Goal: Task Accomplishment & Management: Manage account settings

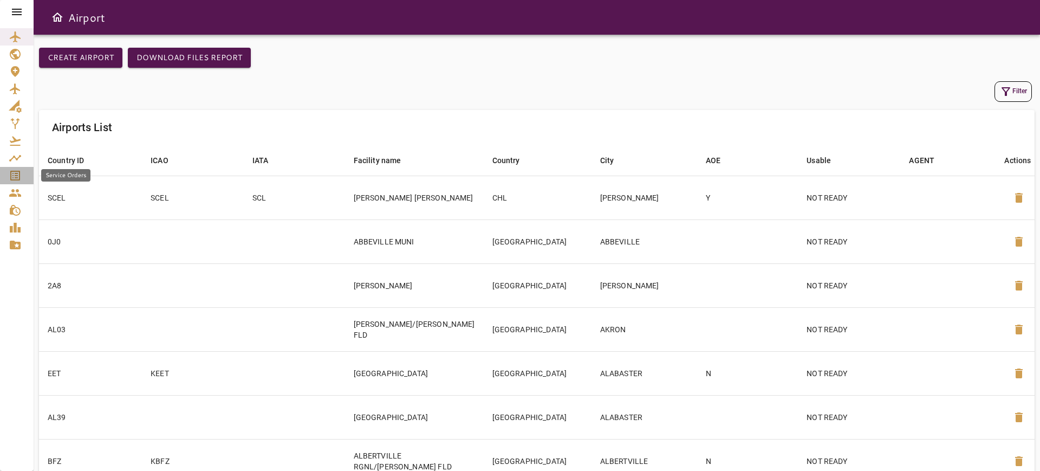
click at [20, 172] on icon "Service Orders" at bounding box center [15, 176] width 10 height 10
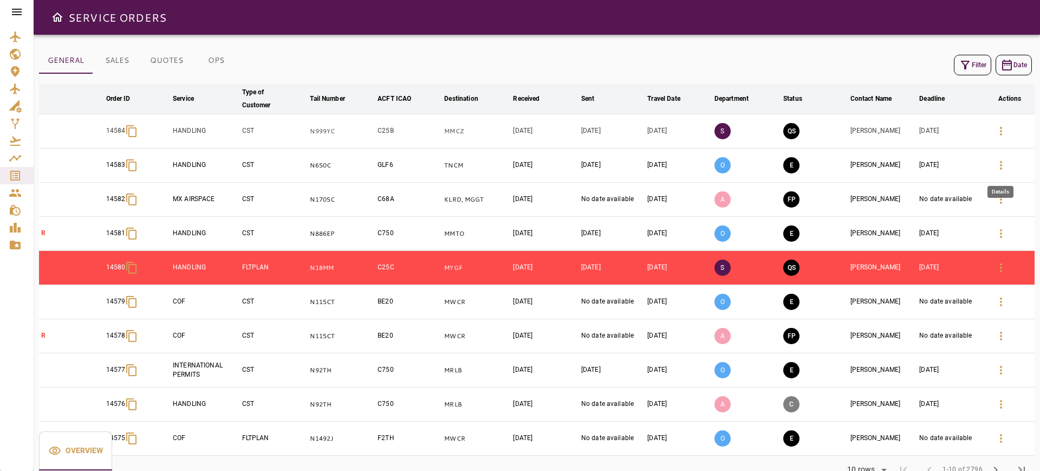
click at [990, 167] on button "button" at bounding box center [1001, 165] width 26 height 26
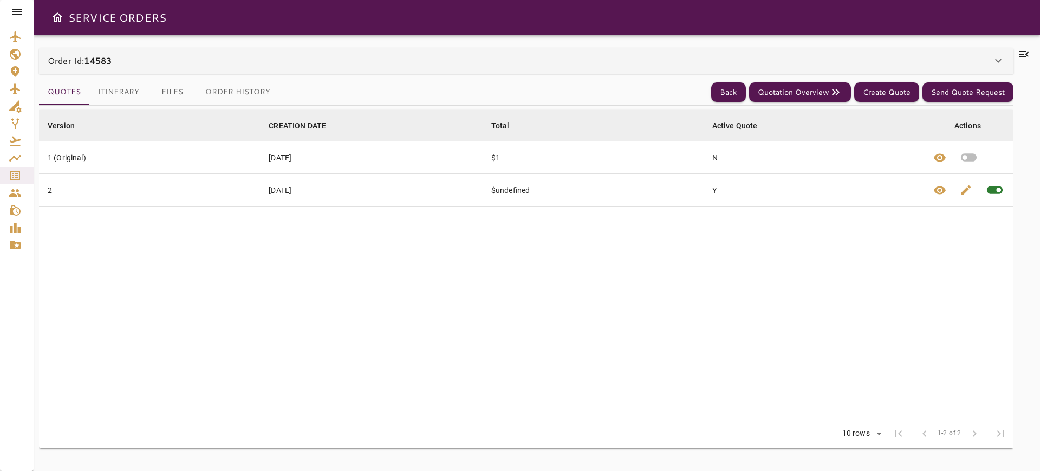
click at [818, 80] on div "Quotes Itinerary Files Order History Back Quotation Overview Create Quote Send …" at bounding box center [526, 92] width 974 height 27
click at [822, 86] on button "Quotation Overview" at bounding box center [800, 92] width 102 height 20
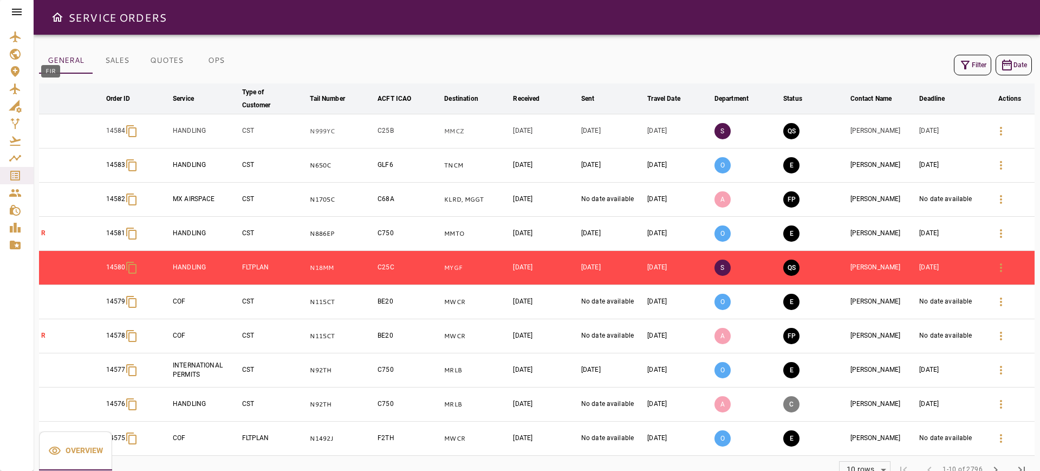
click at [8, 74] on link "FIR" at bounding box center [17, 71] width 34 height 17
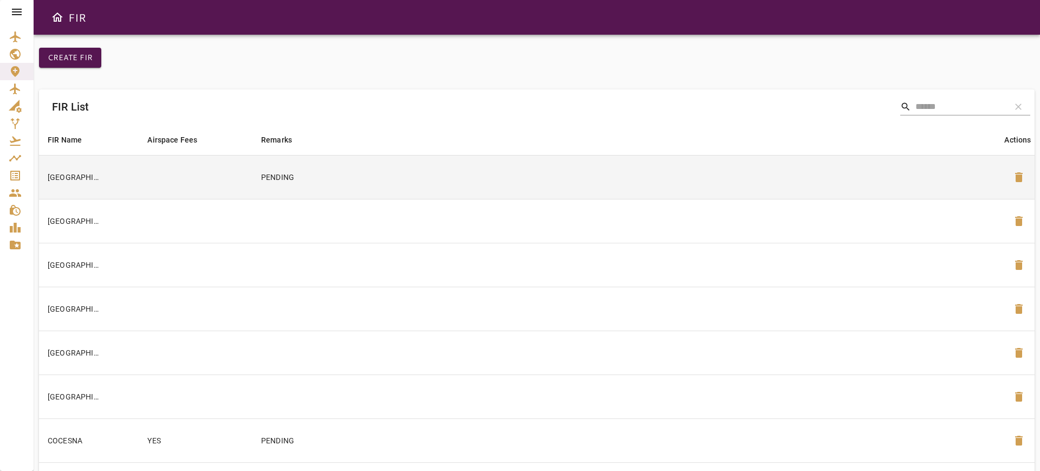
click at [447, 187] on td "PENDING" at bounding box center [627, 177] width 751 height 44
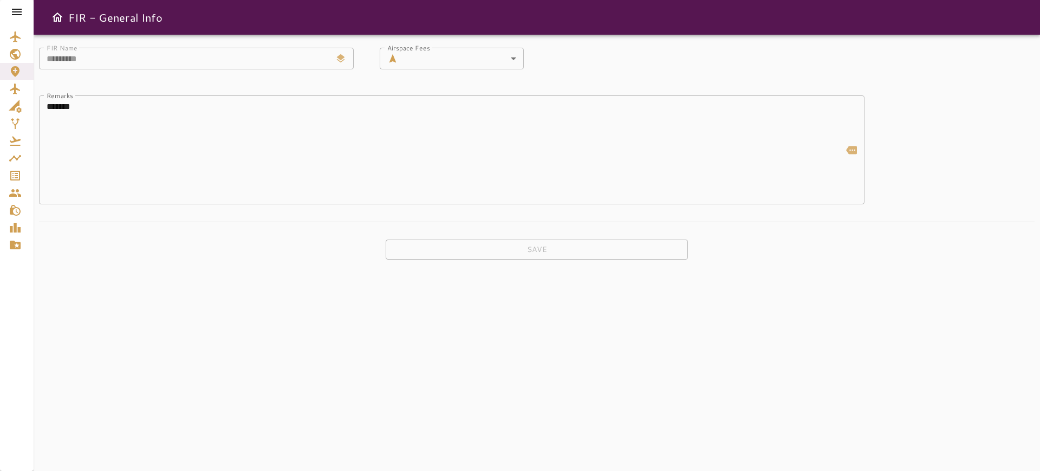
click at [9, 12] on div at bounding box center [17, 12] width 34 height 24
click at [21, 14] on icon at bounding box center [17, 12] width 10 height 6
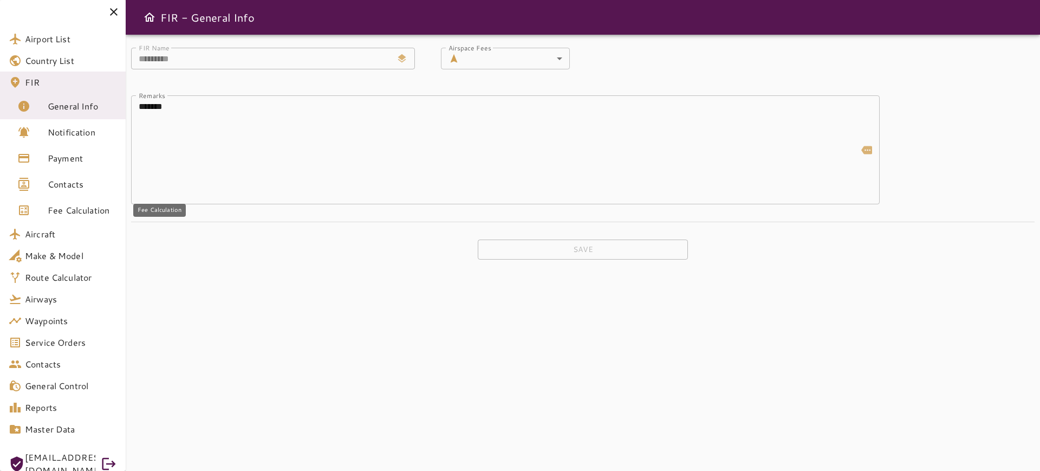
click at [87, 202] on link "Fee Calculation" at bounding box center [63, 210] width 126 height 26
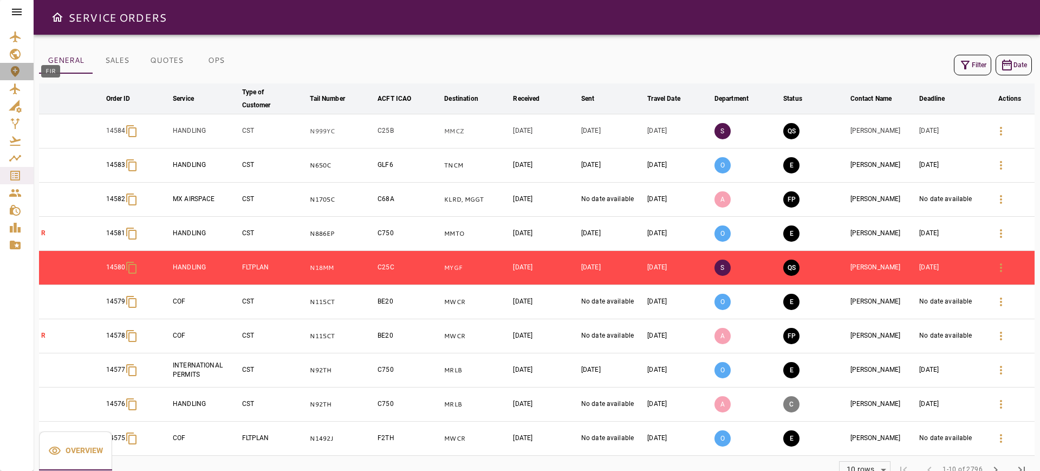
click at [12, 72] on icon "FIR" at bounding box center [15, 71] width 9 height 11
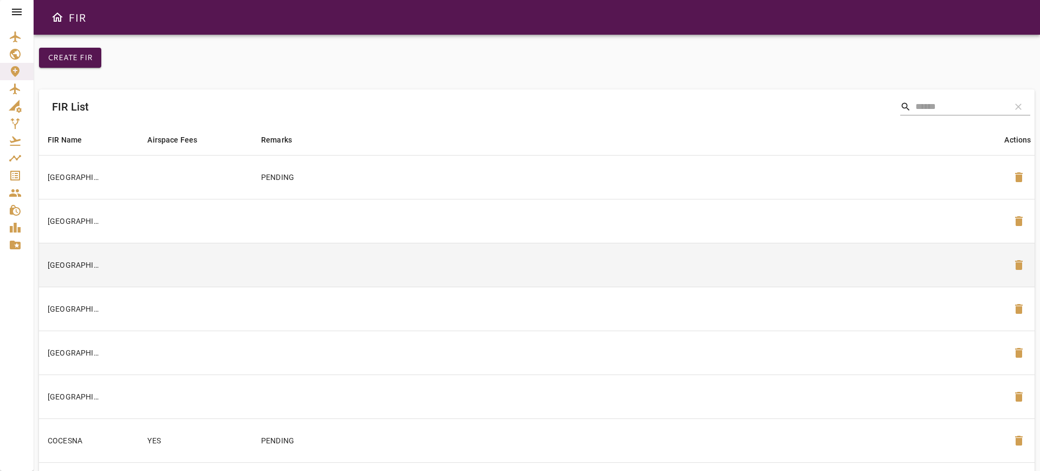
click at [569, 273] on td at bounding box center [627, 265] width 751 height 44
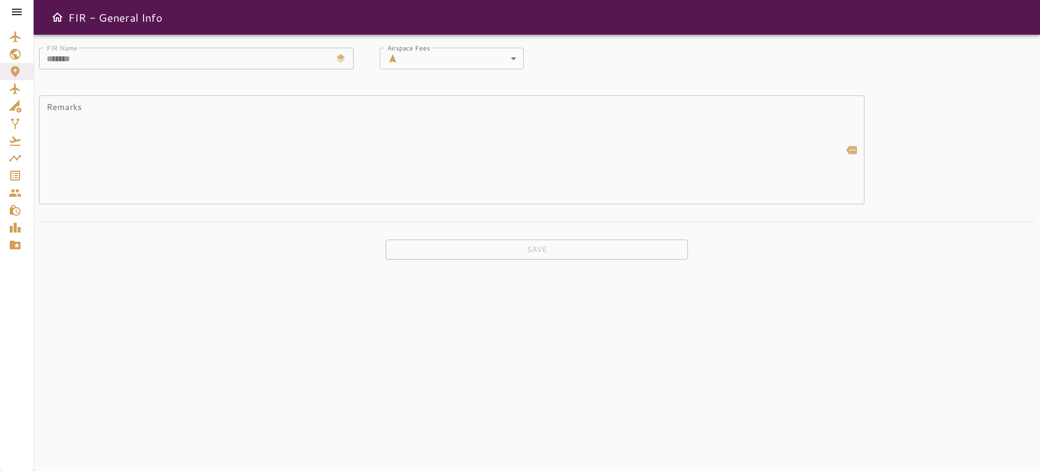
click at [21, 13] on icon at bounding box center [16, 11] width 13 height 13
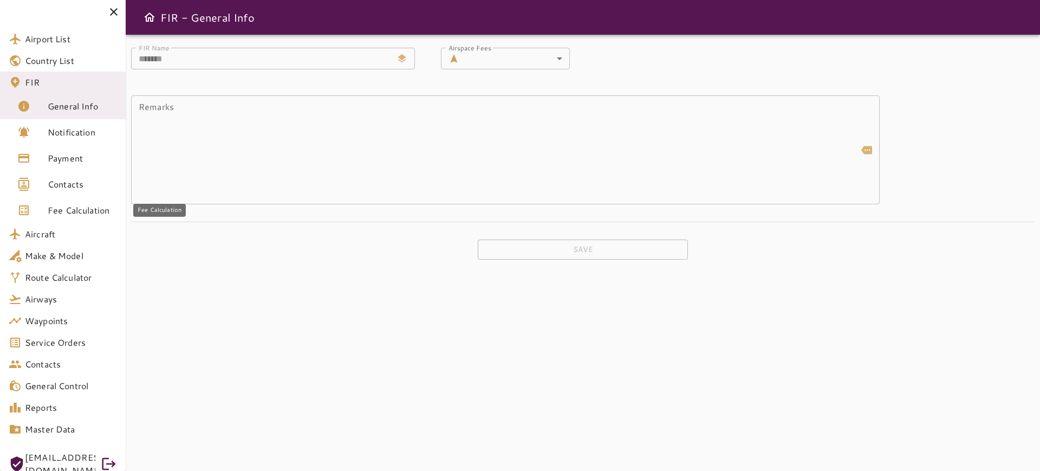
click at [70, 208] on span "Fee Calculation" at bounding box center [82, 210] width 69 height 13
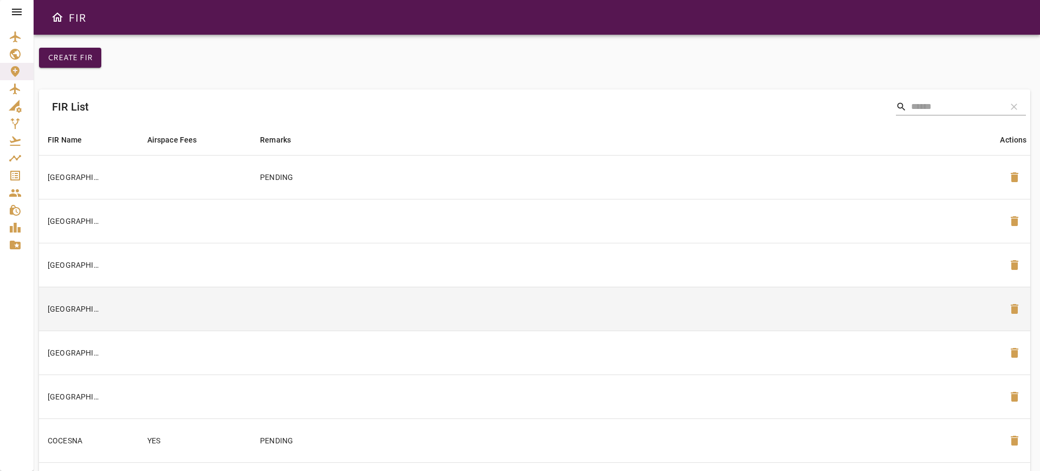
click at [306, 309] on td at bounding box center [624, 308] width 747 height 44
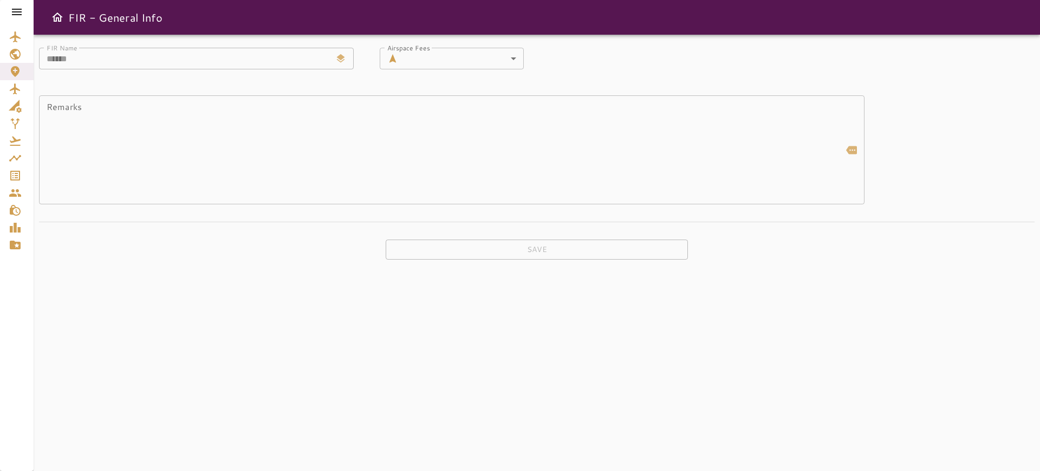
click at [12, 5] on icon at bounding box center [16, 11] width 13 height 13
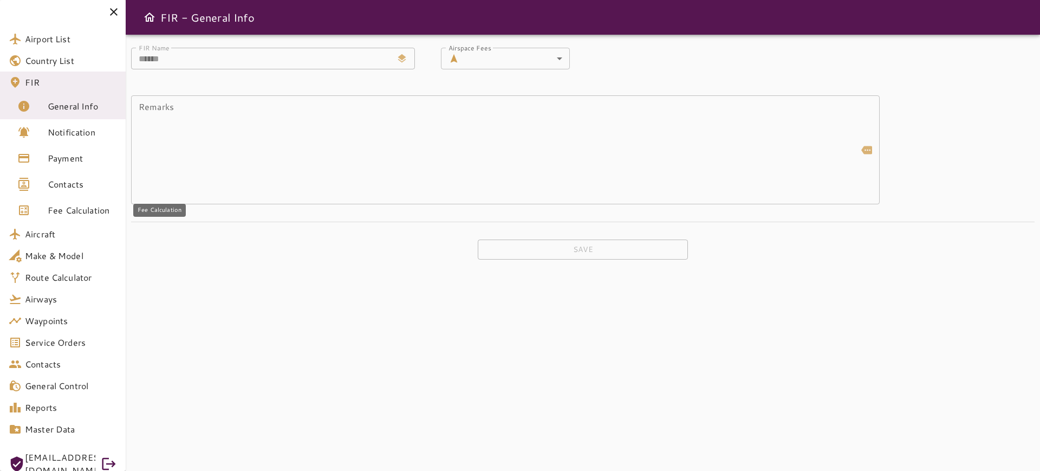
click at [37, 205] on div "Fee Calculation" at bounding box center [32, 210] width 30 height 13
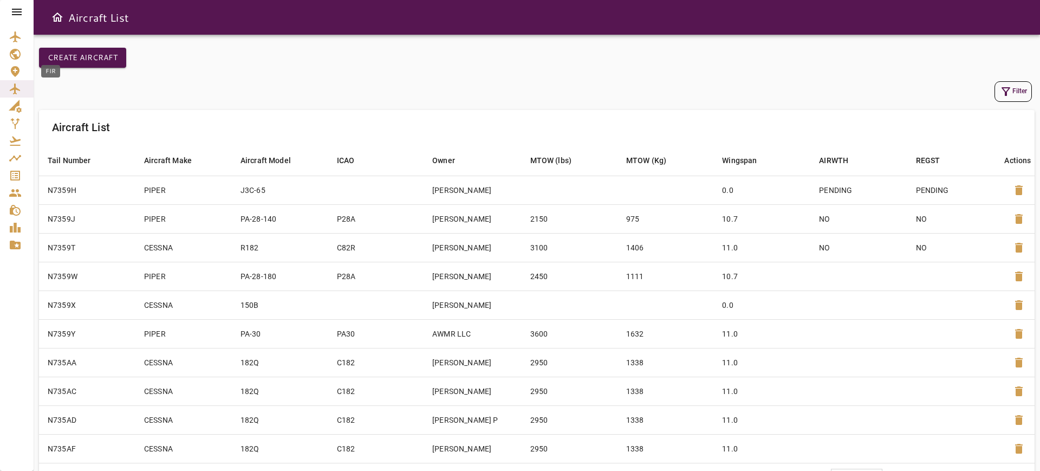
click at [19, 73] on icon "FIR" at bounding box center [15, 71] width 13 height 13
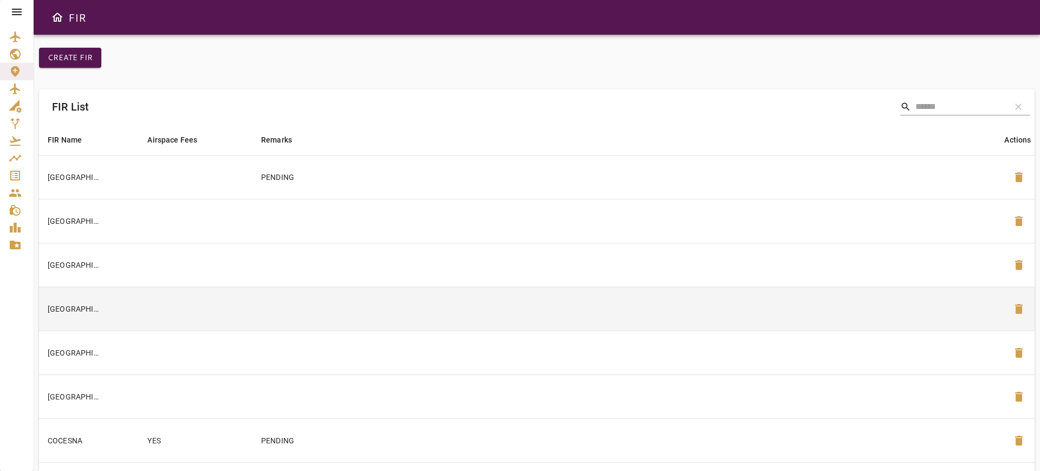
click at [130, 308] on td "[GEOGRAPHIC_DATA]" at bounding box center [89, 308] width 100 height 44
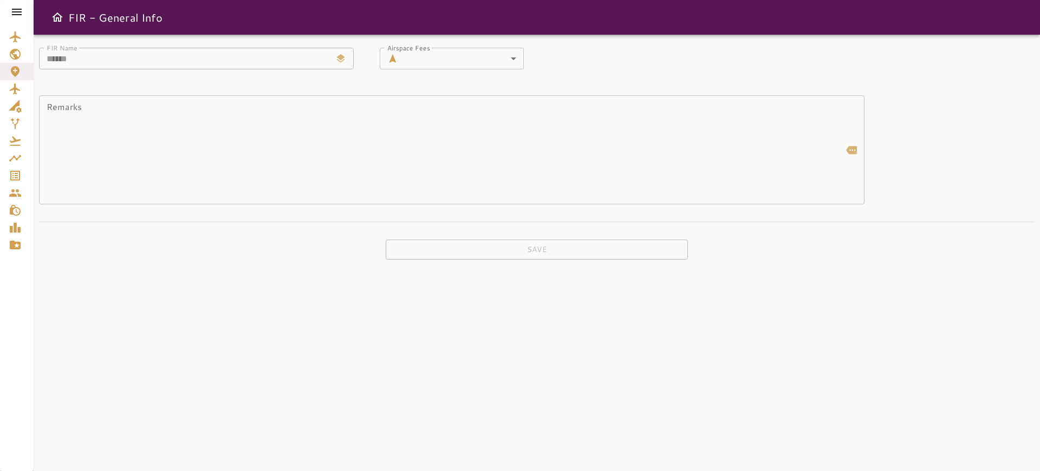
click at [25, 9] on div at bounding box center [17, 12] width 34 height 24
click at [11, 11] on icon at bounding box center [16, 11] width 13 height 13
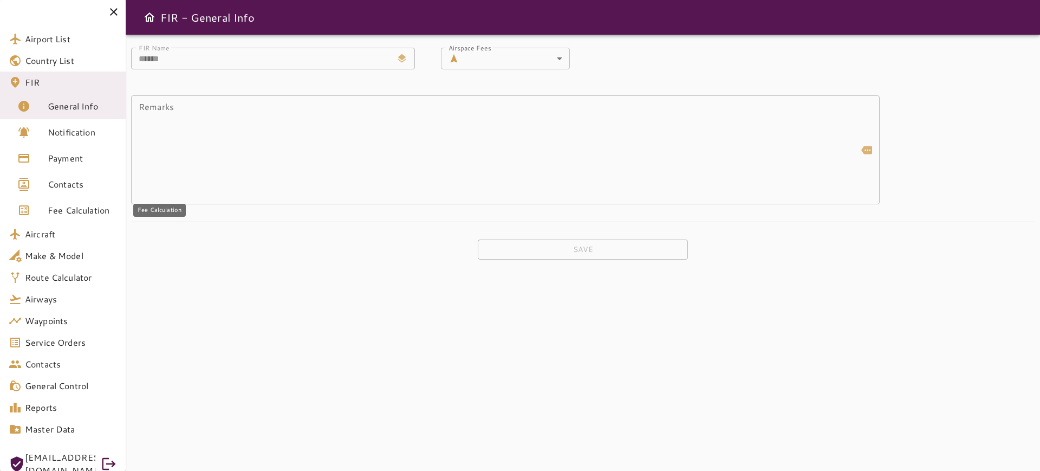
click at [85, 217] on link "Fee Calculation" at bounding box center [63, 210] width 126 height 26
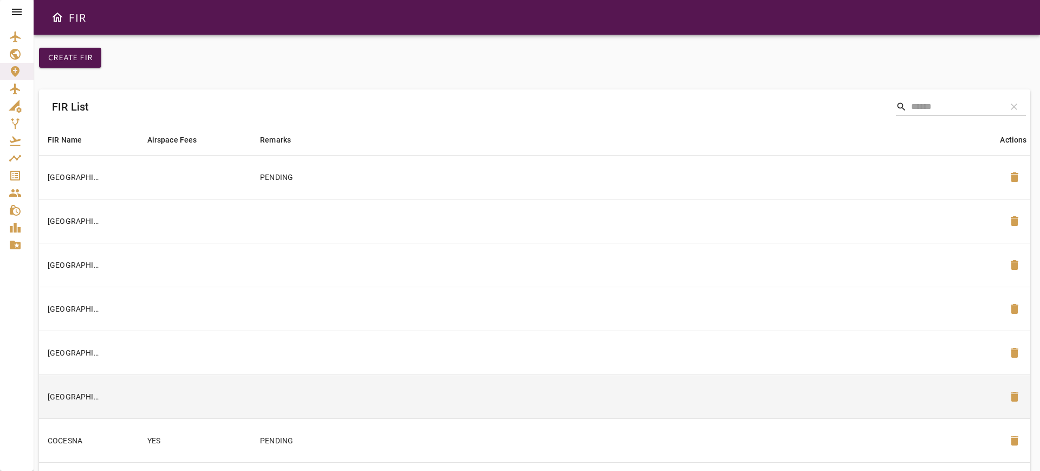
click at [199, 393] on td at bounding box center [195, 396] width 113 height 44
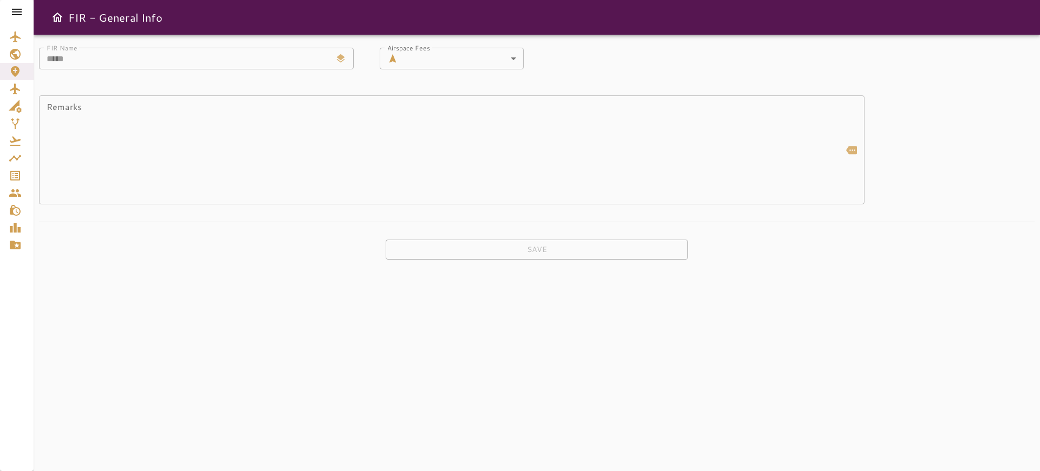
click at [19, 7] on icon at bounding box center [16, 11] width 13 height 13
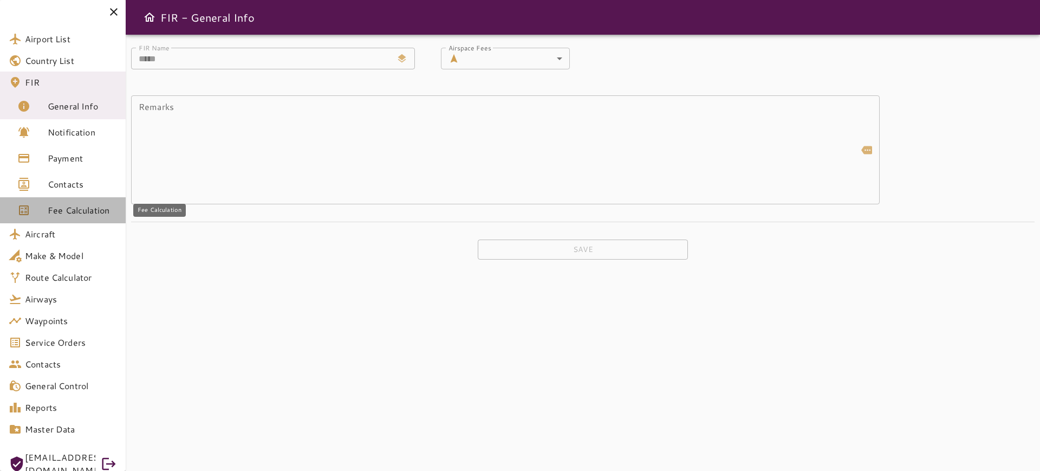
click at [89, 210] on span "Fee Calculation" at bounding box center [82, 210] width 69 height 13
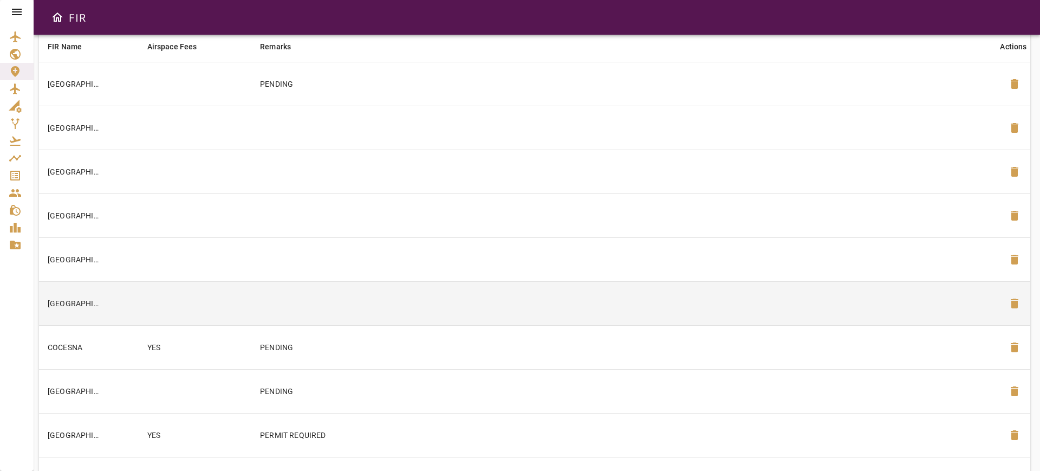
scroll to position [68, 0]
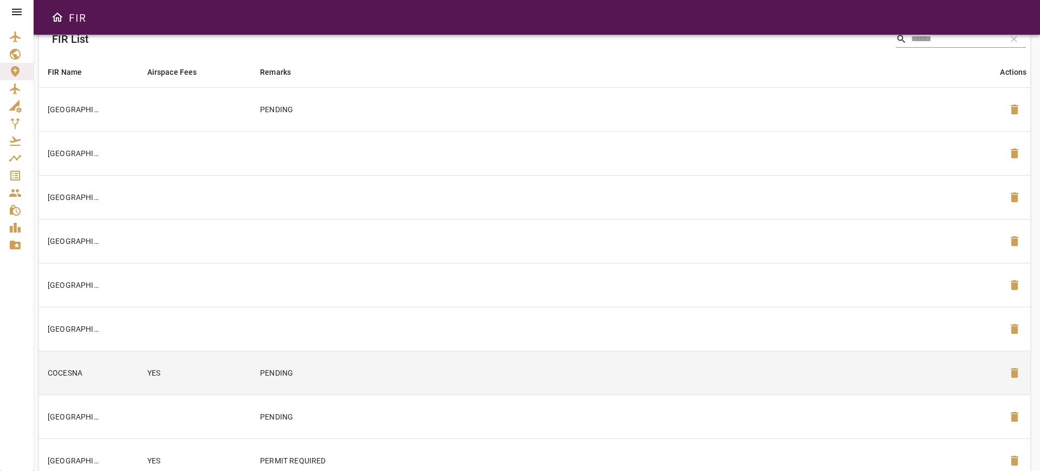
click at [241, 360] on td "YES" at bounding box center [195, 372] width 113 height 44
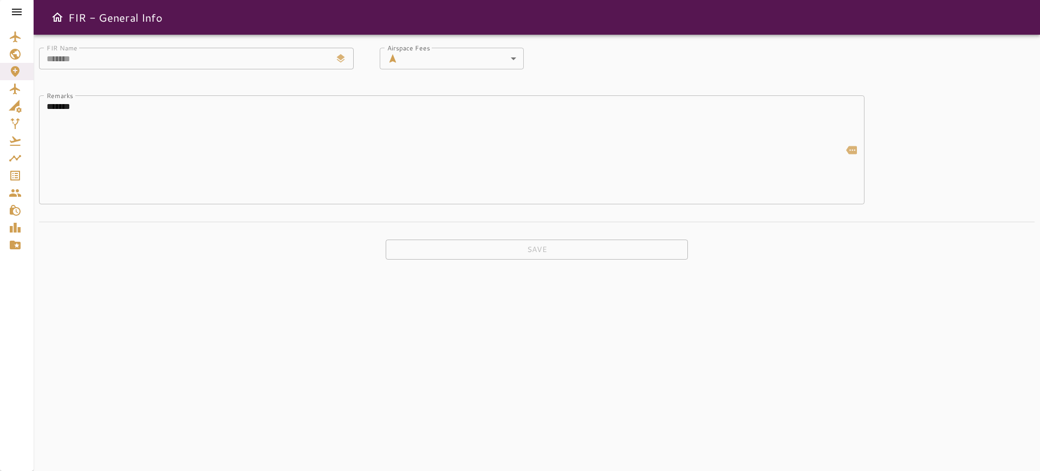
click at [9, 10] on div at bounding box center [17, 12] width 34 height 24
click at [10, 15] on div at bounding box center [17, 12] width 34 height 24
click at [15, 11] on icon at bounding box center [17, 12] width 10 height 6
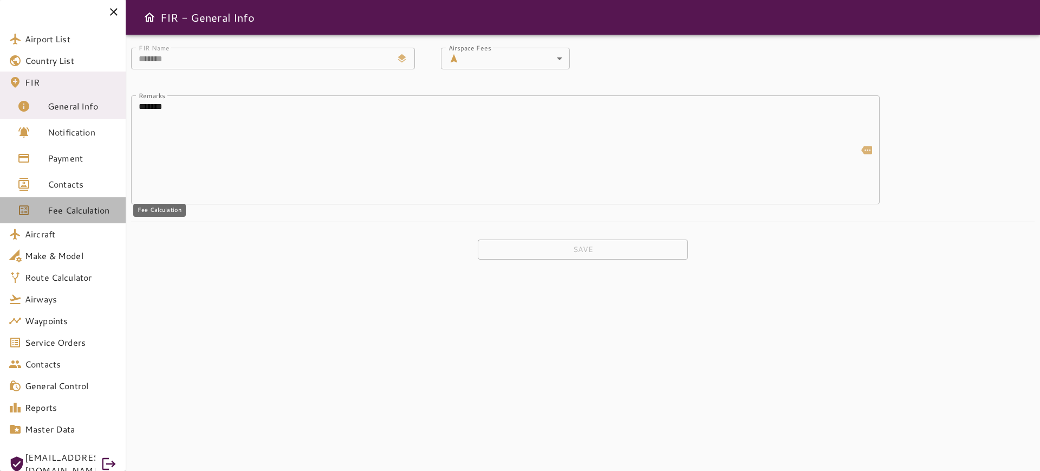
click at [67, 206] on span "Fee Calculation" at bounding box center [82, 210] width 69 height 13
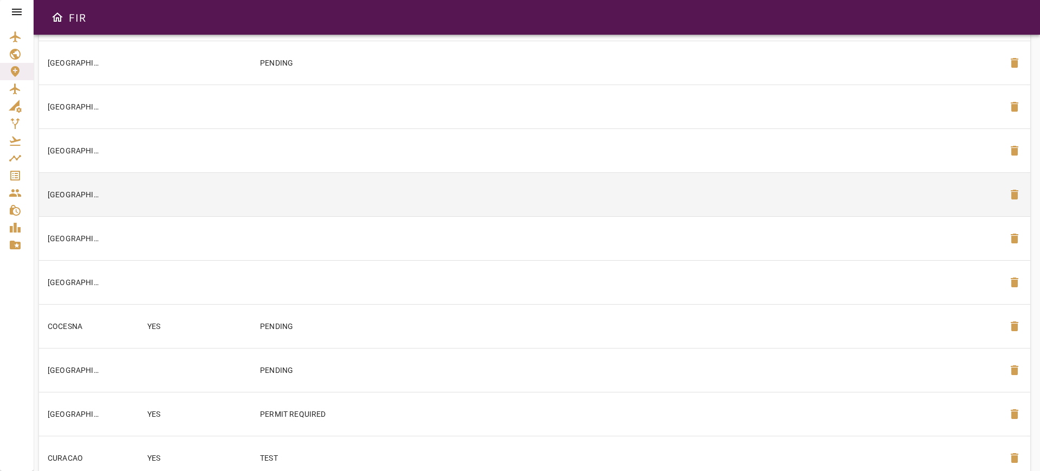
scroll to position [135, 0]
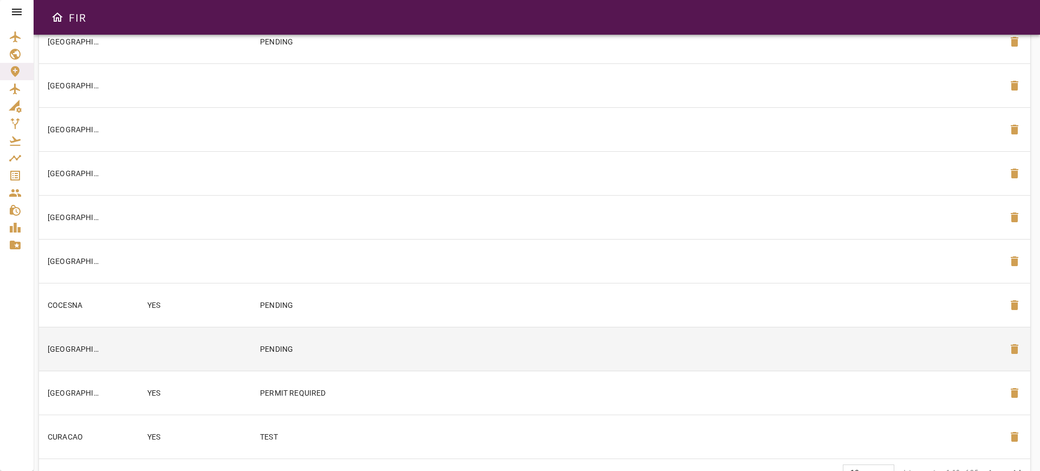
click at [197, 351] on td at bounding box center [195, 349] width 113 height 44
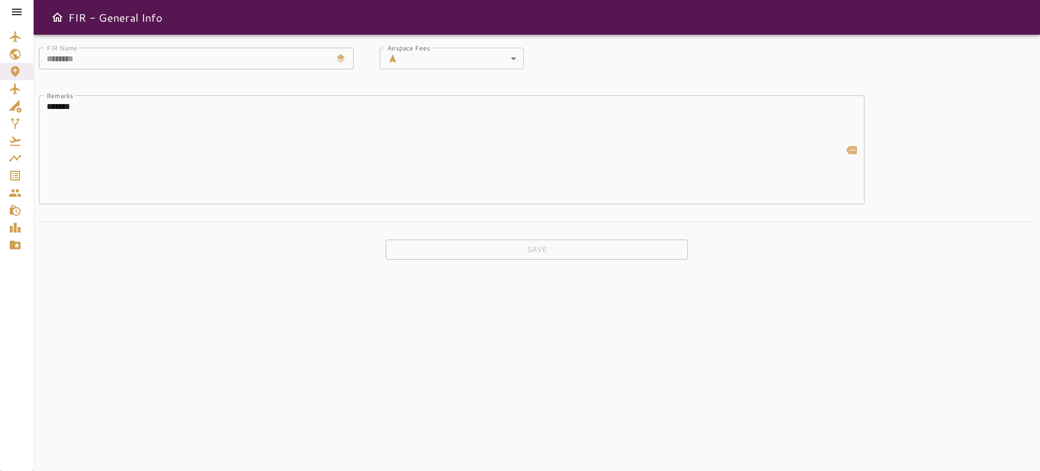
click at [19, 14] on icon at bounding box center [16, 11] width 13 height 13
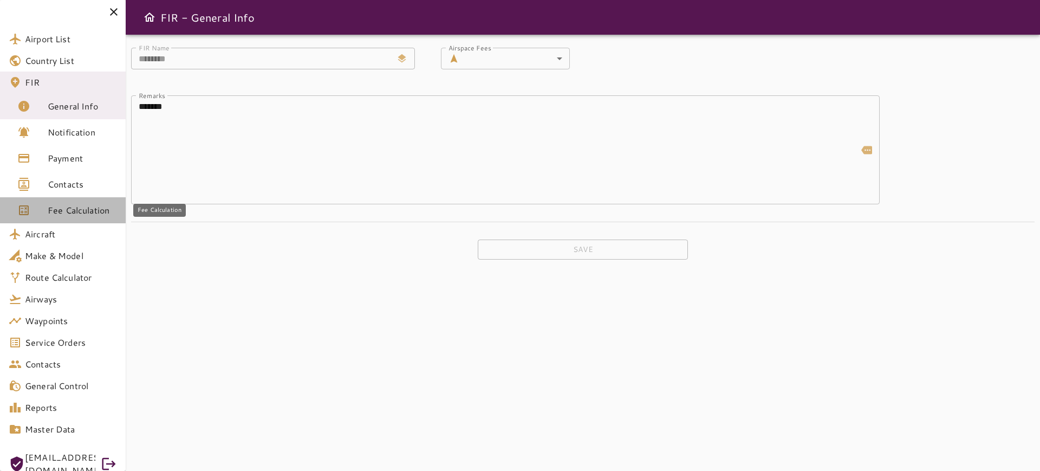
click at [73, 219] on link "Fee Calculation" at bounding box center [63, 210] width 126 height 26
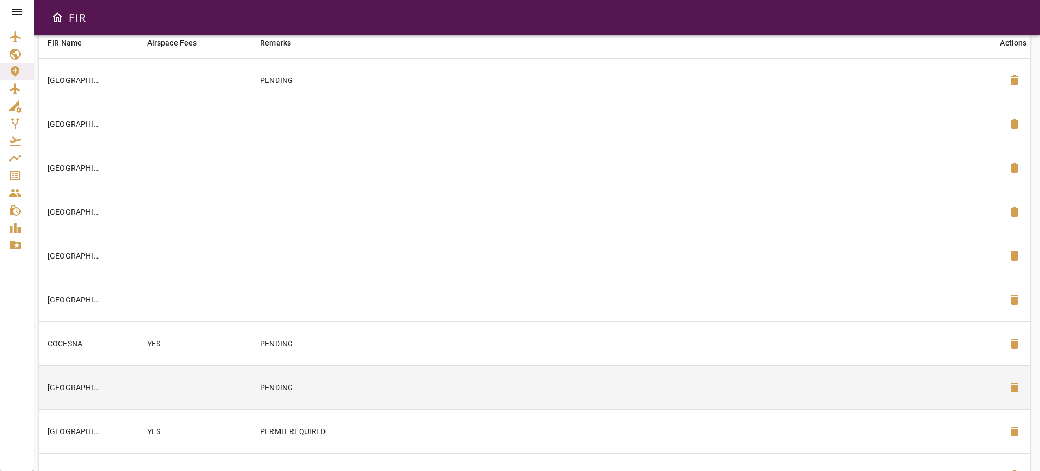
scroll to position [165, 0]
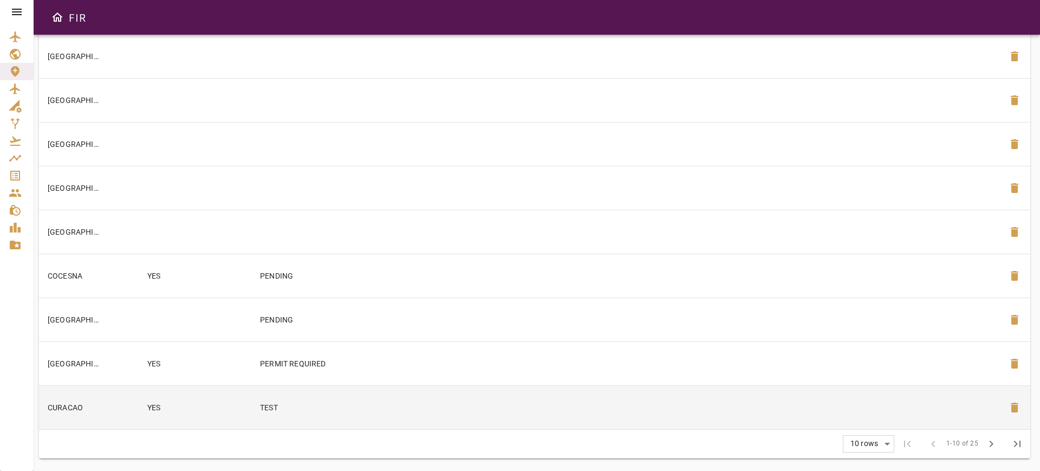
click at [211, 412] on td "YES" at bounding box center [195, 407] width 113 height 44
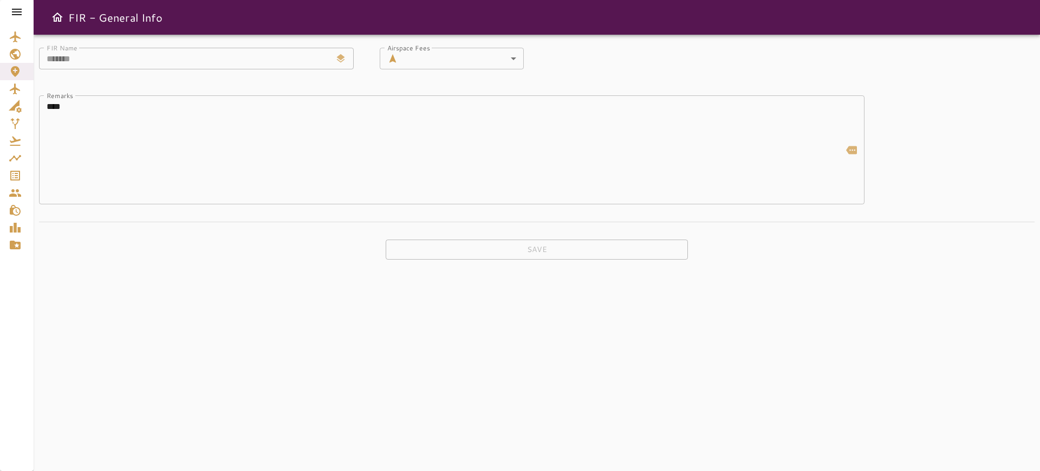
click at [21, 13] on icon at bounding box center [16, 11] width 13 height 13
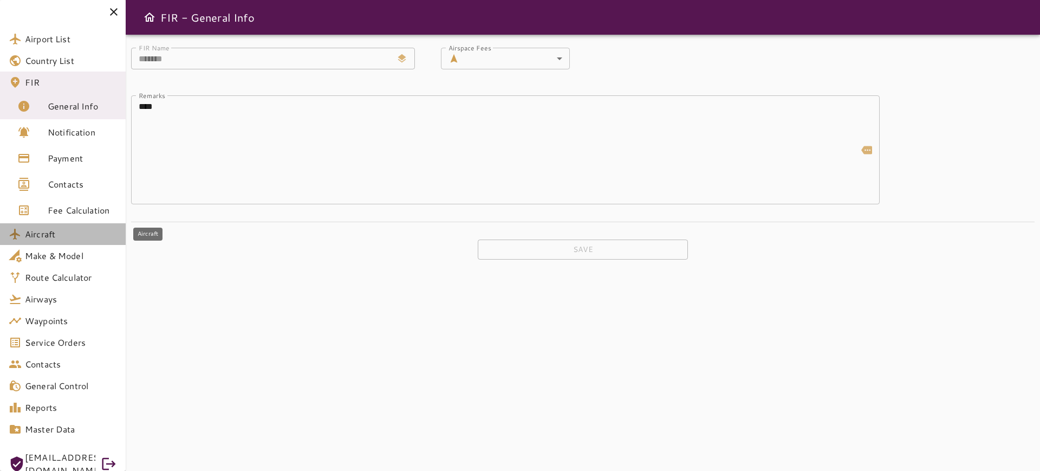
click at [45, 223] on link "Aircraft" at bounding box center [63, 234] width 126 height 22
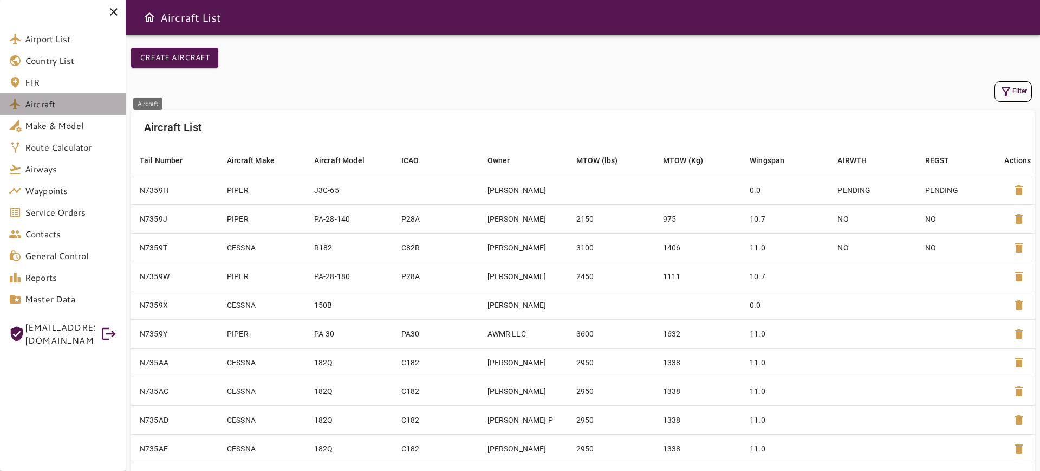
click at [50, 105] on span "Aircraft" at bounding box center [71, 103] width 92 height 13
click at [41, 80] on span "FIR" at bounding box center [71, 82] width 92 height 13
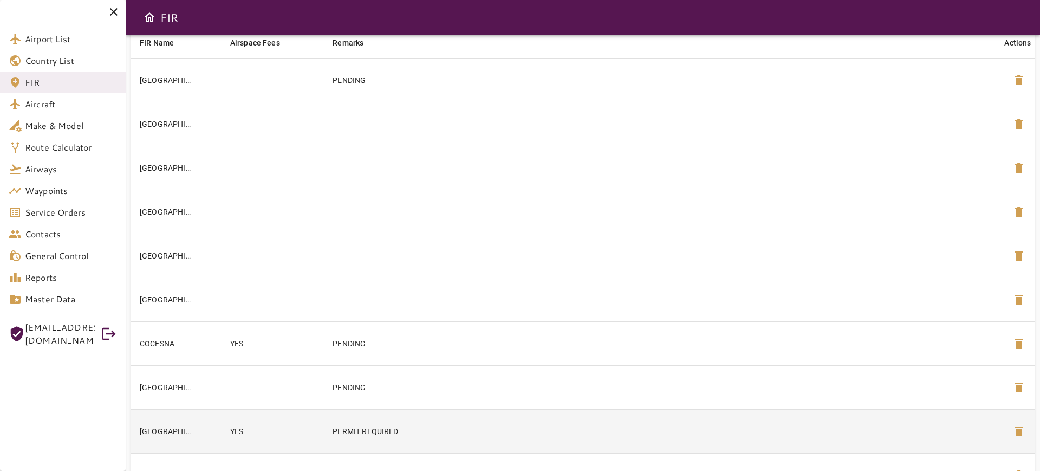
scroll to position [165, 0]
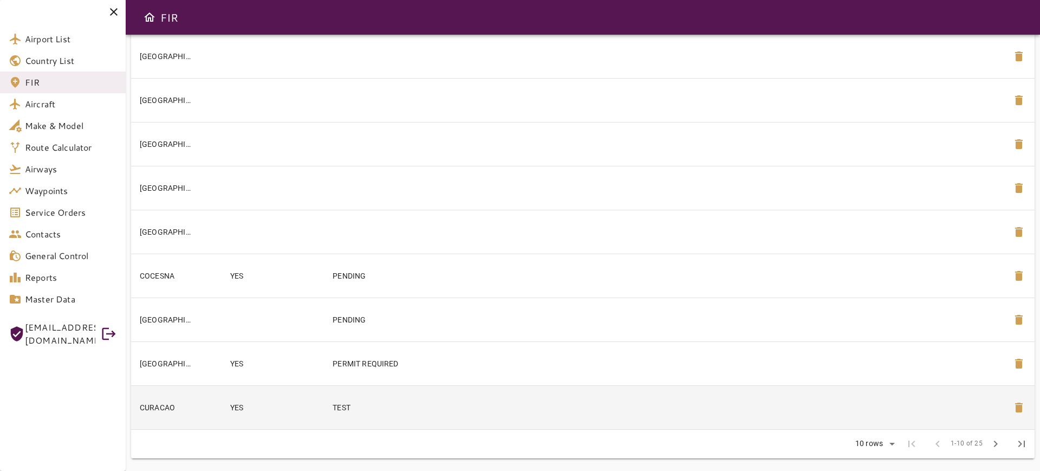
click at [221, 410] on td "YES" at bounding box center [272, 407] width 103 height 44
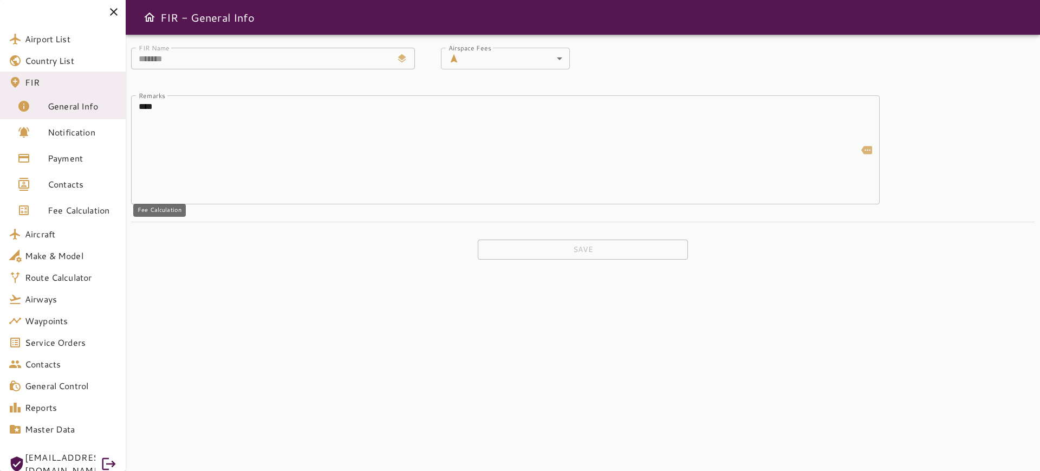
click at [35, 216] on div "Fee Calculation" at bounding box center [32, 210] width 30 height 13
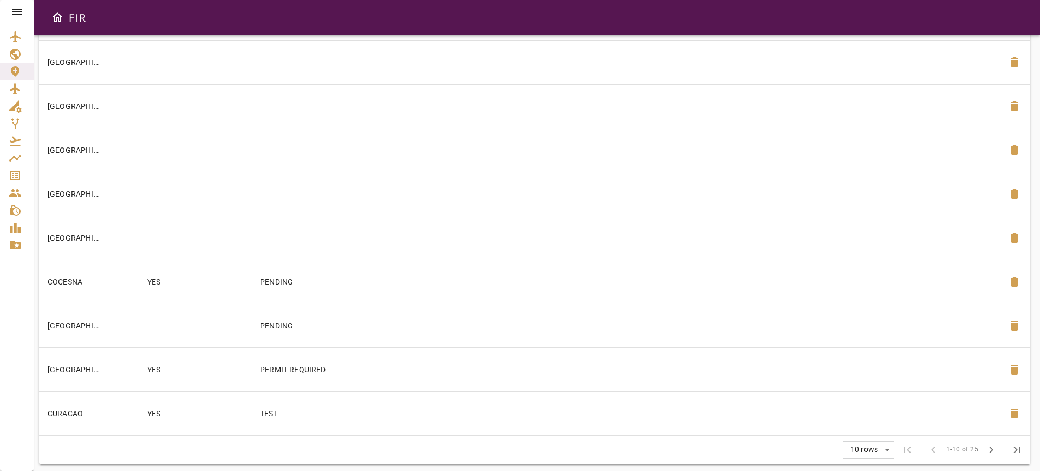
scroll to position [165, 0]
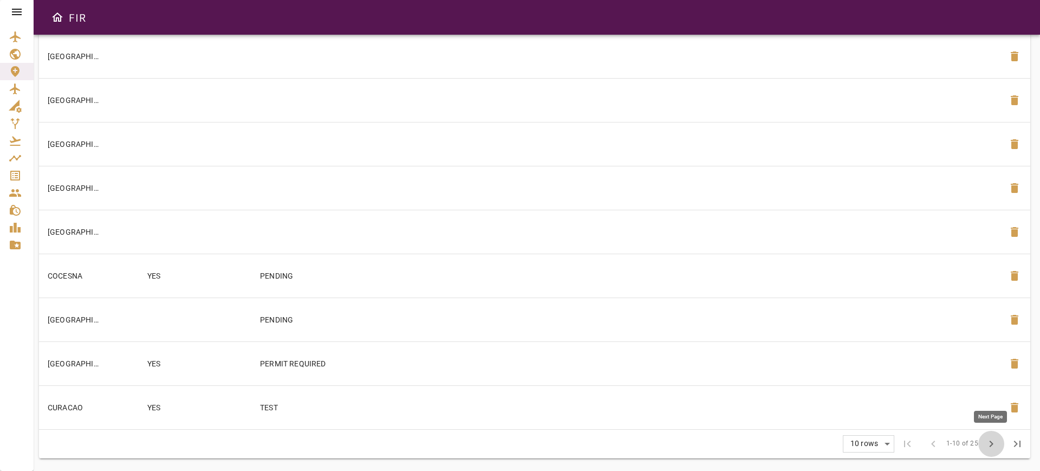
click at [992, 445] on span "chevron_right" at bounding box center [991, 443] width 13 height 13
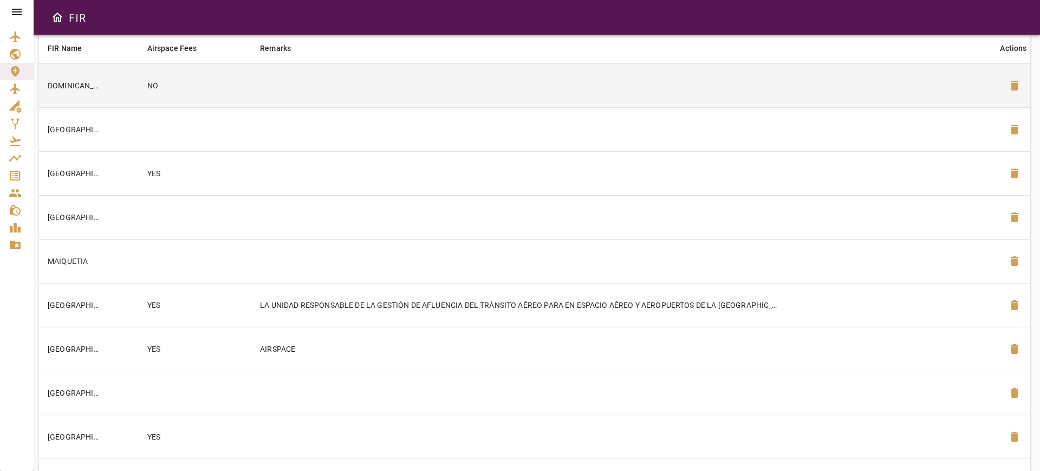
scroll to position [29, 0]
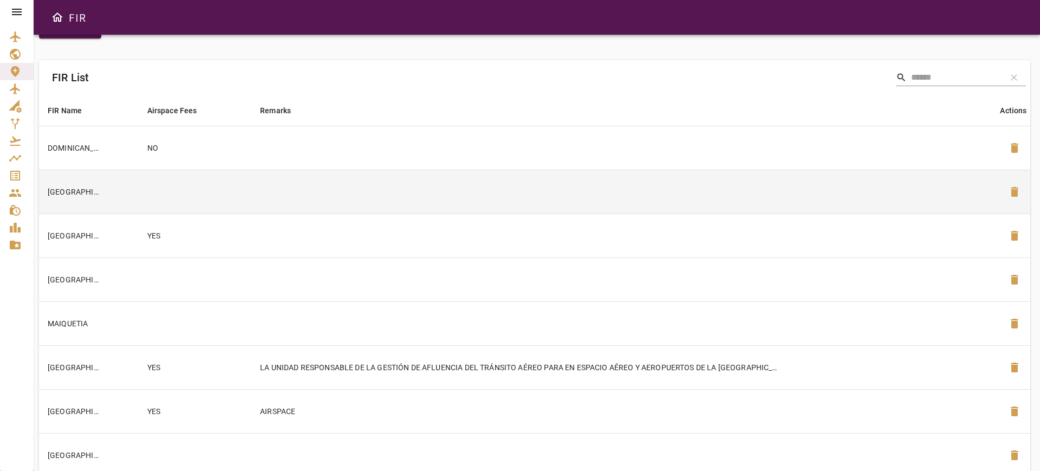
click at [230, 191] on td at bounding box center [195, 192] width 113 height 44
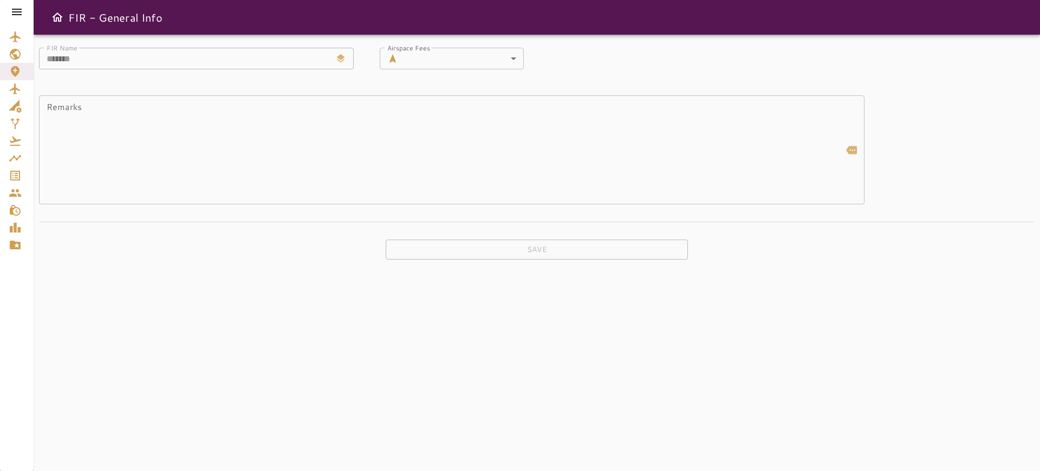
click at [21, 10] on icon at bounding box center [16, 11] width 13 height 13
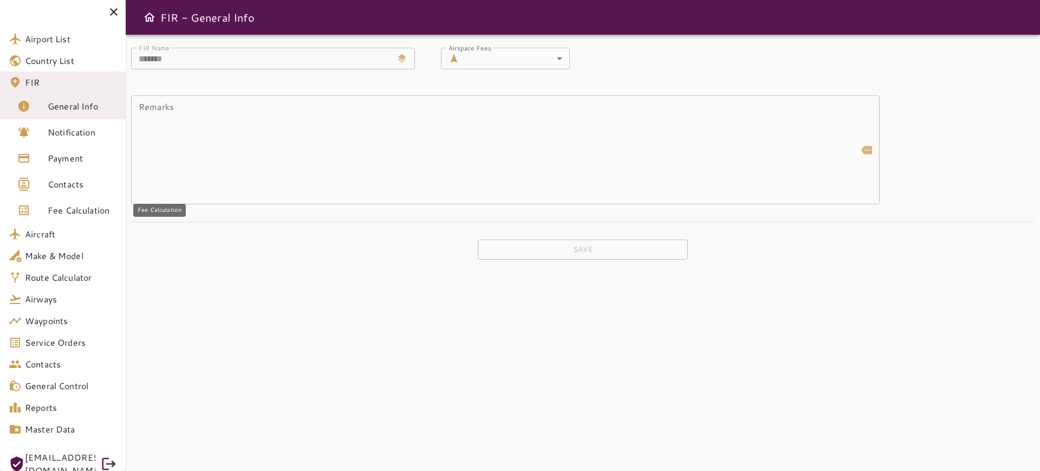
click at [50, 213] on span "Fee Calculation" at bounding box center [82, 210] width 69 height 13
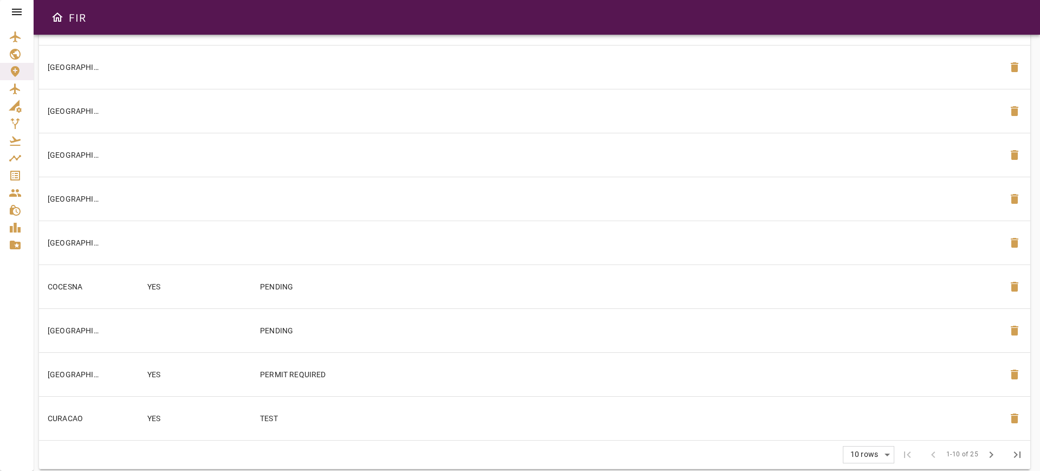
scroll to position [165, 0]
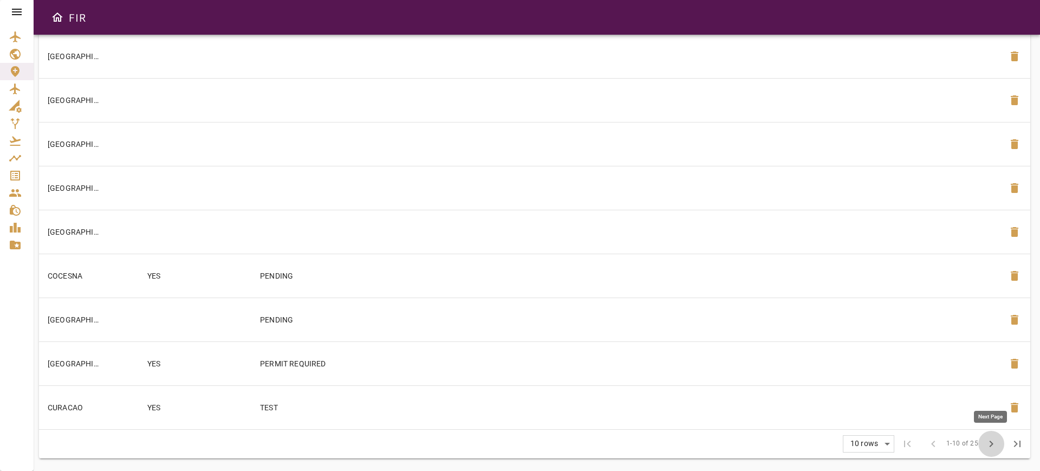
click at [1000, 446] on button "chevron_right" at bounding box center [991, 444] width 26 height 26
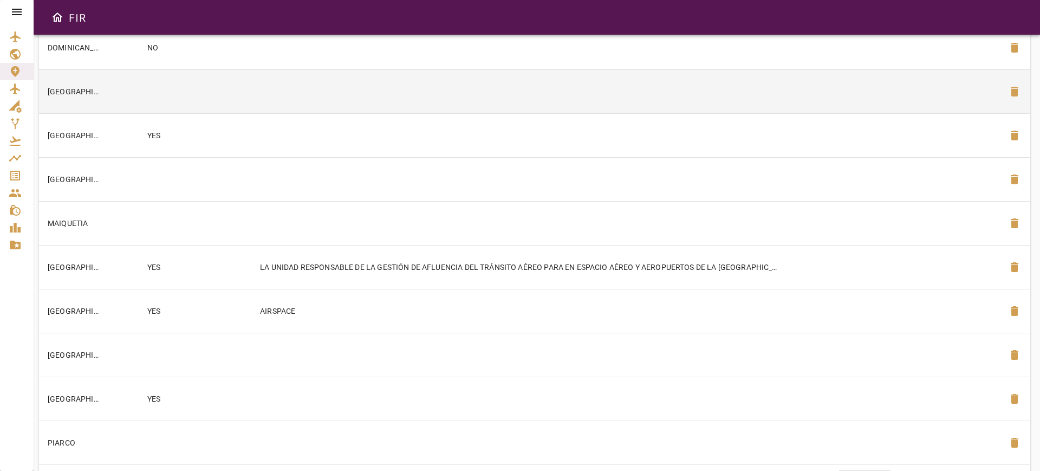
scroll to position [97, 0]
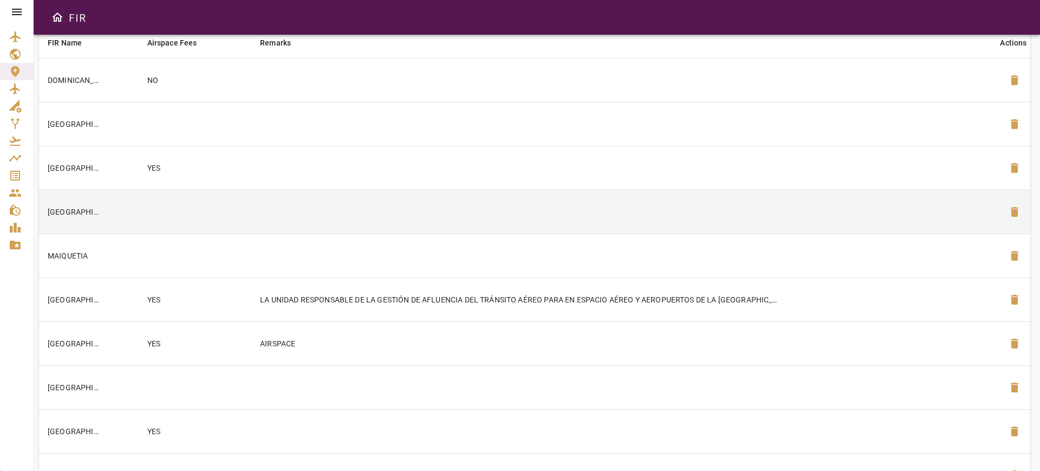
click at [164, 221] on td at bounding box center [195, 212] width 113 height 44
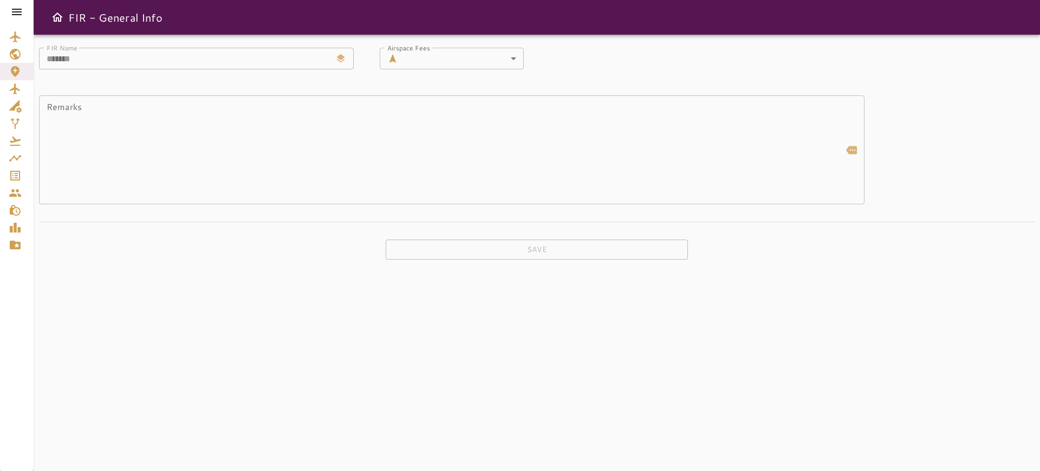
click at [15, 14] on icon at bounding box center [17, 12] width 10 height 6
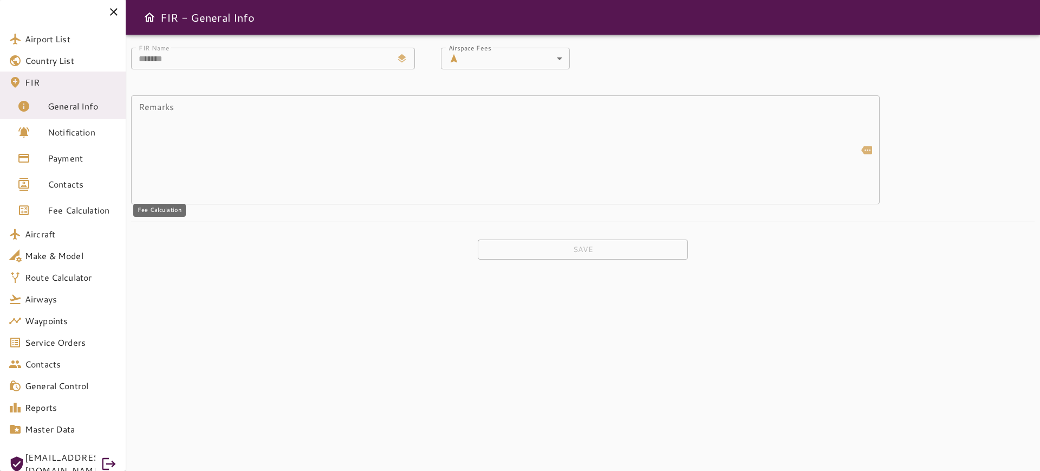
click at [54, 212] on span "Fee Calculation" at bounding box center [82, 210] width 69 height 13
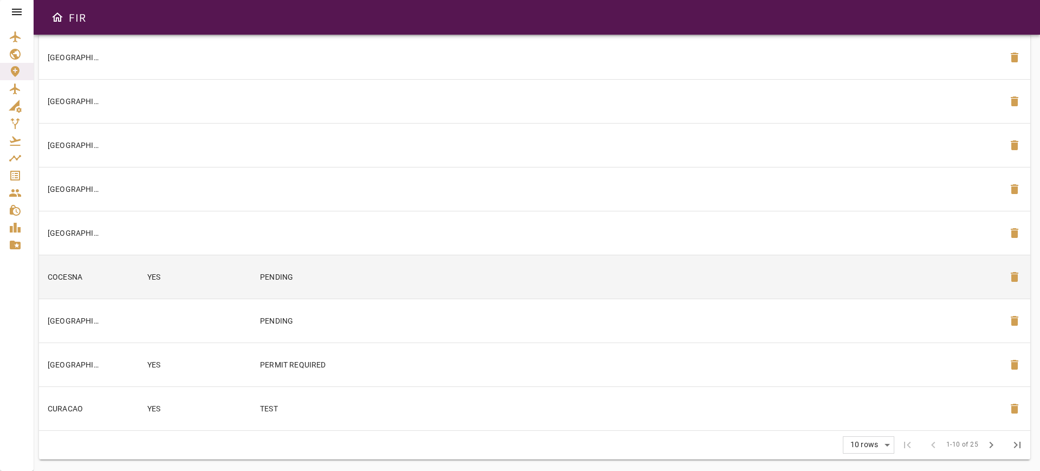
scroll to position [165, 0]
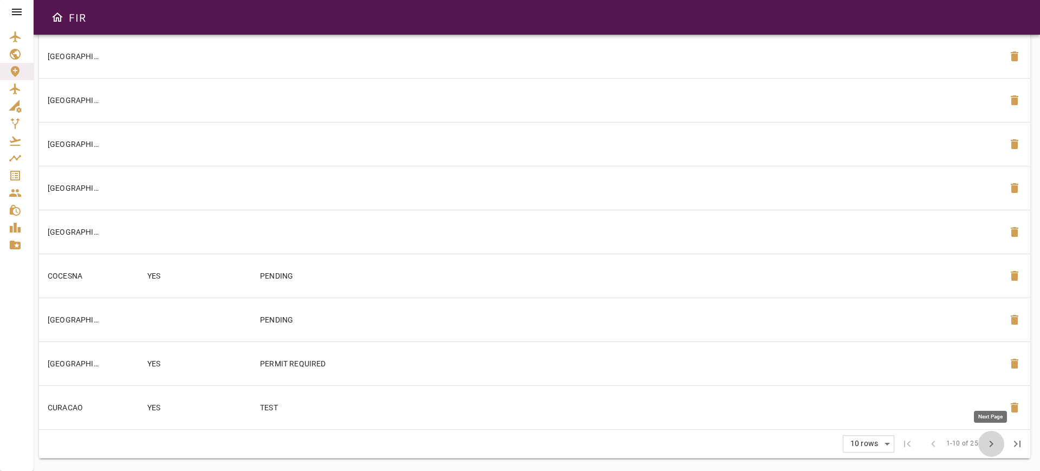
click at [993, 447] on span "chevron_right" at bounding box center [991, 443] width 13 height 13
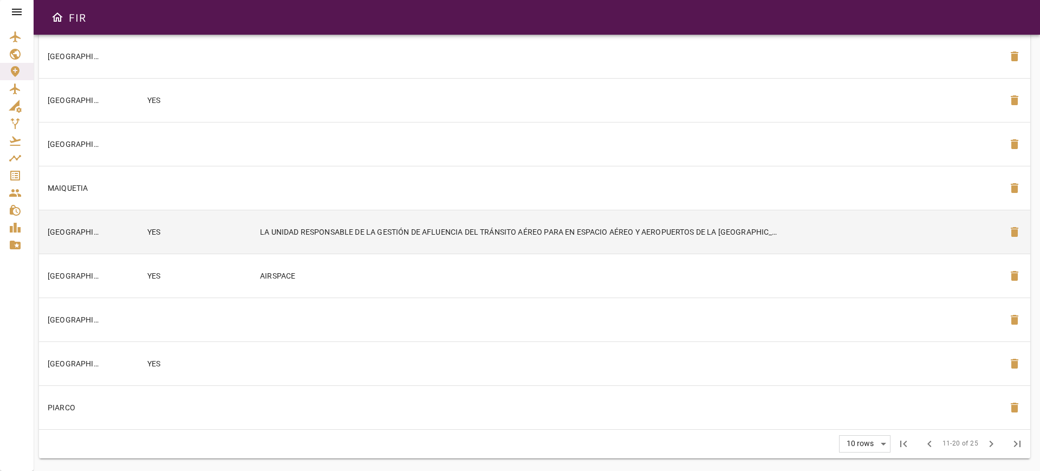
click at [205, 241] on td "YES" at bounding box center [195, 232] width 113 height 44
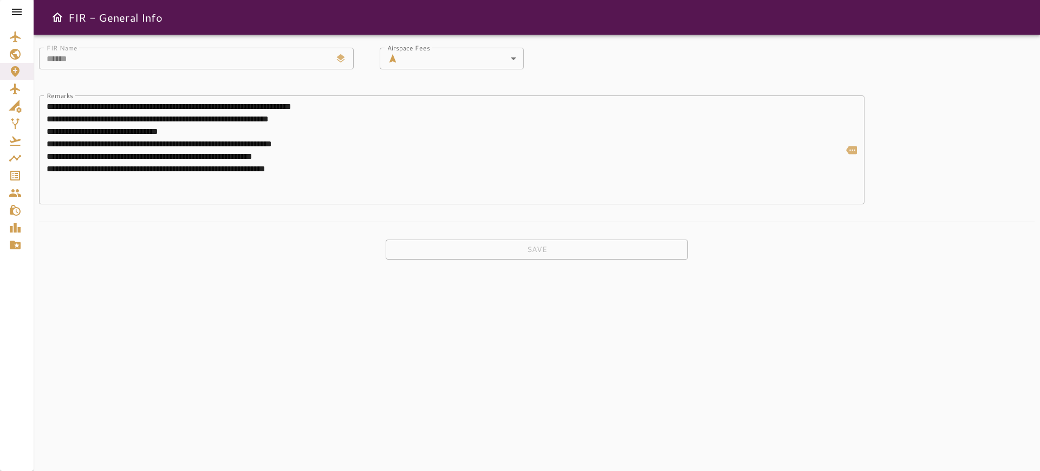
click at [20, 17] on icon at bounding box center [16, 11] width 13 height 13
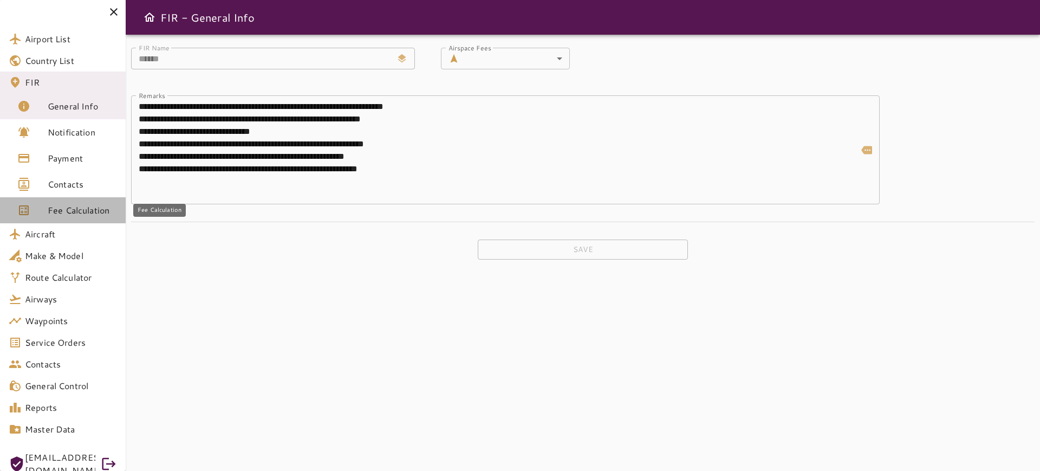
click at [54, 220] on link "Fee Calculation" at bounding box center [63, 210] width 126 height 26
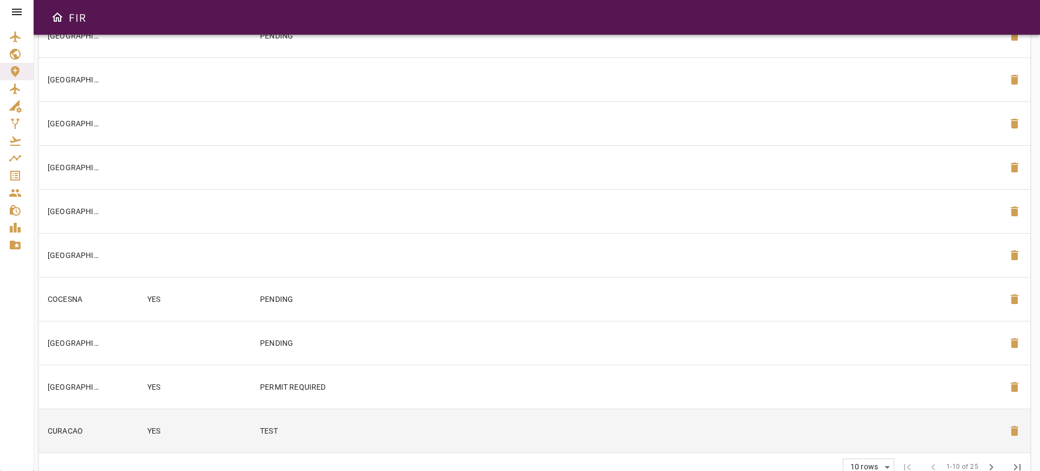
scroll to position [165, 0]
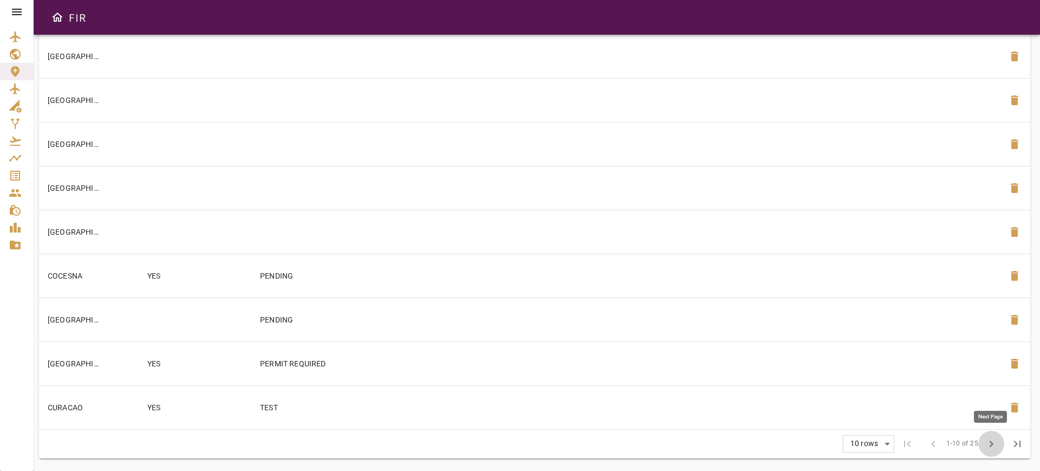
click at [988, 453] on button "chevron_right" at bounding box center [991, 444] width 26 height 26
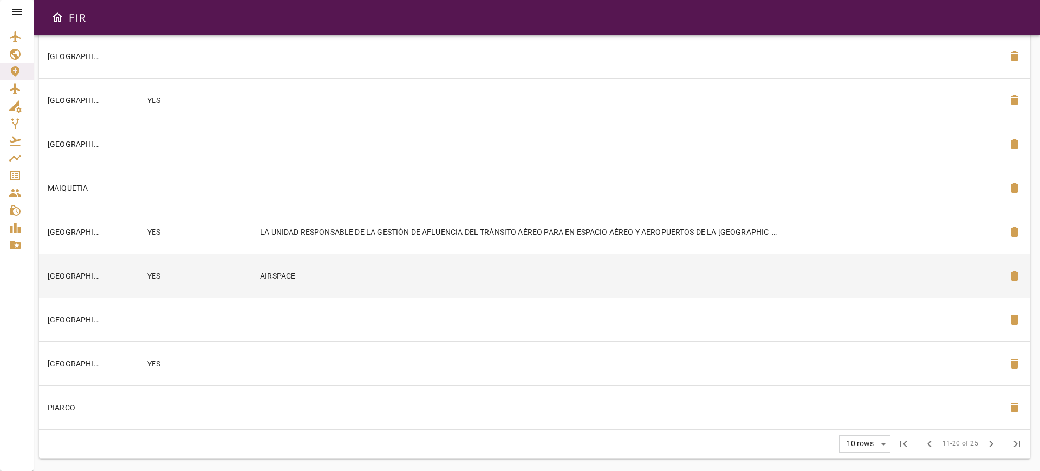
click at [179, 270] on td "YES" at bounding box center [195, 275] width 113 height 44
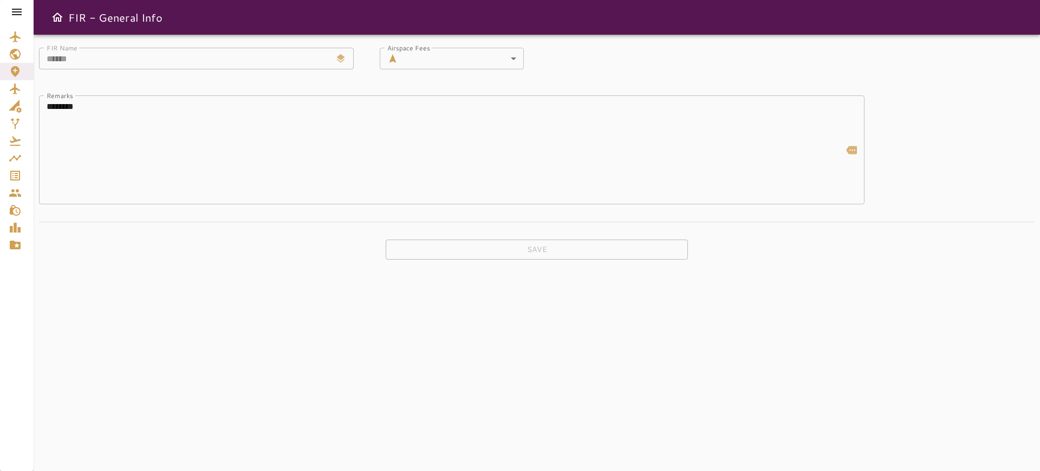
click at [15, 4] on div at bounding box center [17, 12] width 34 height 24
click at [20, 16] on icon at bounding box center [16, 11] width 13 height 13
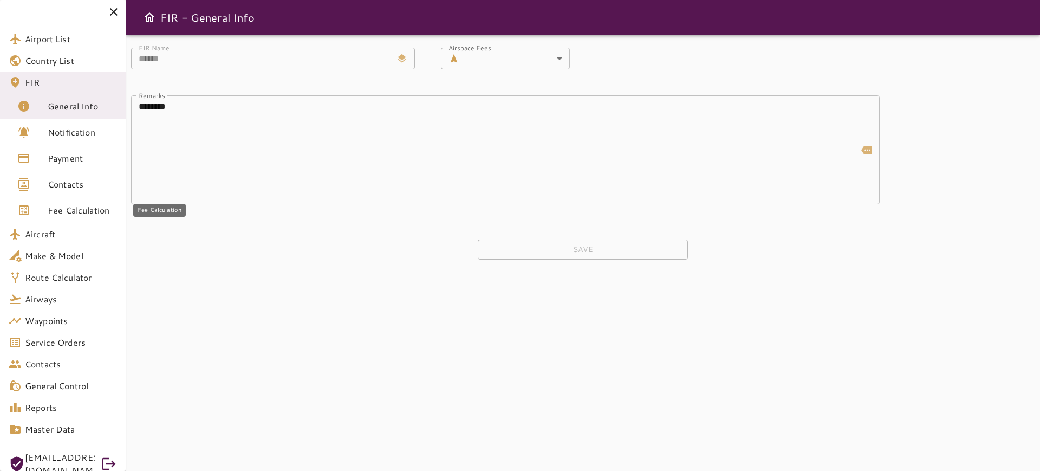
click at [54, 216] on span "Fee Calculation" at bounding box center [82, 210] width 69 height 13
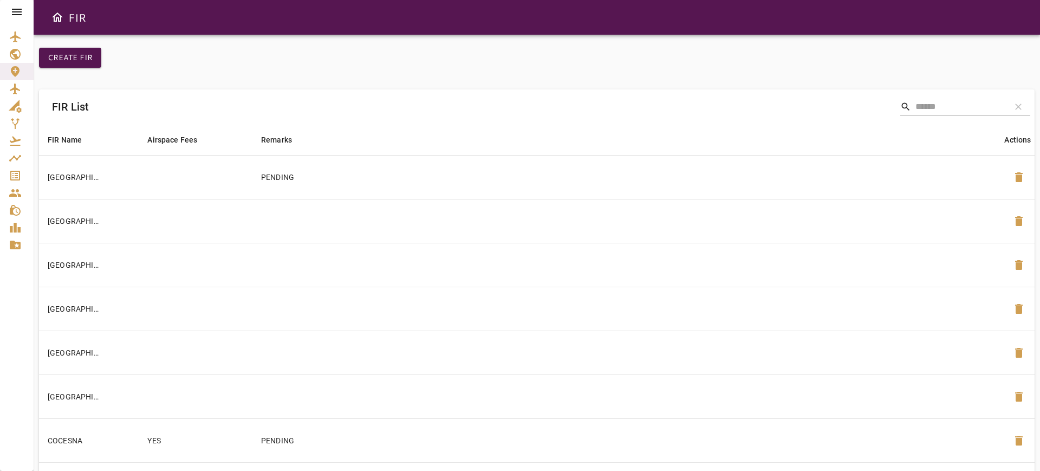
click at [21, 7] on icon at bounding box center [16, 11] width 13 height 13
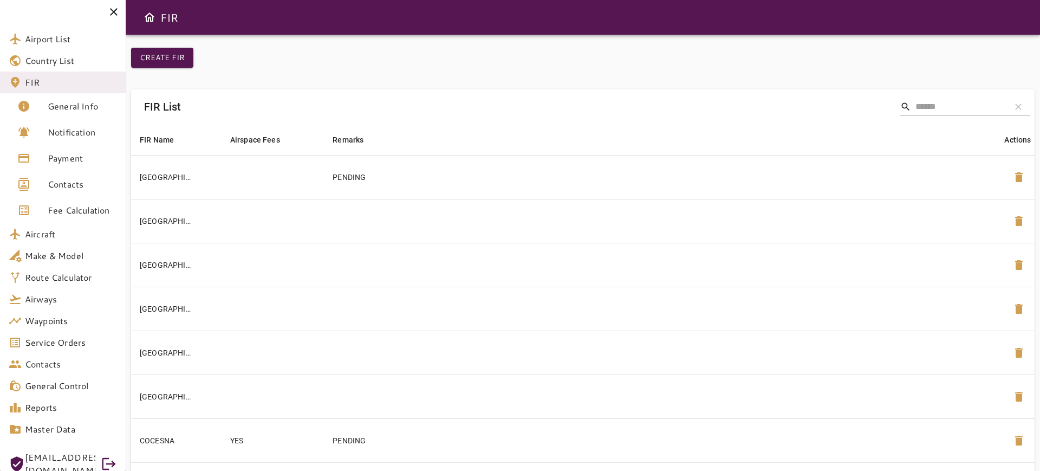
click at [273, 79] on div at bounding box center [582, 81] width 903 height 5
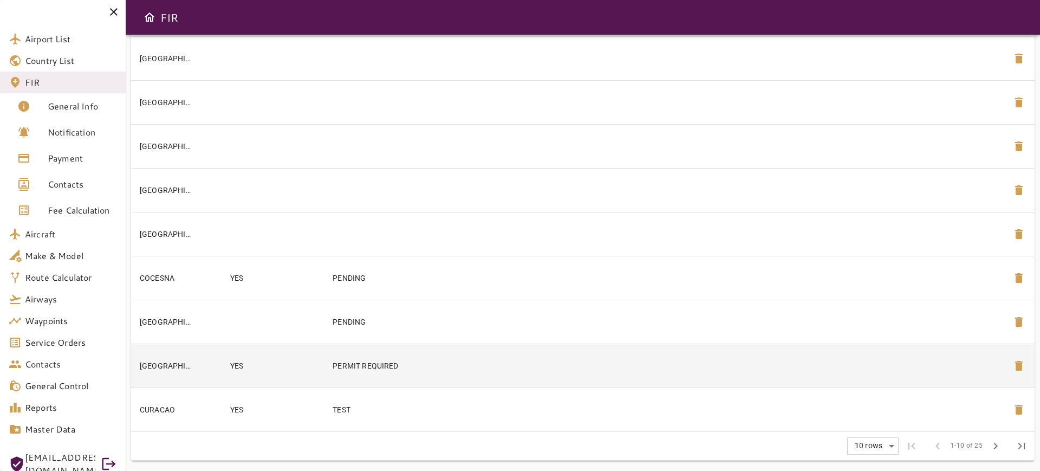
scroll to position [165, 0]
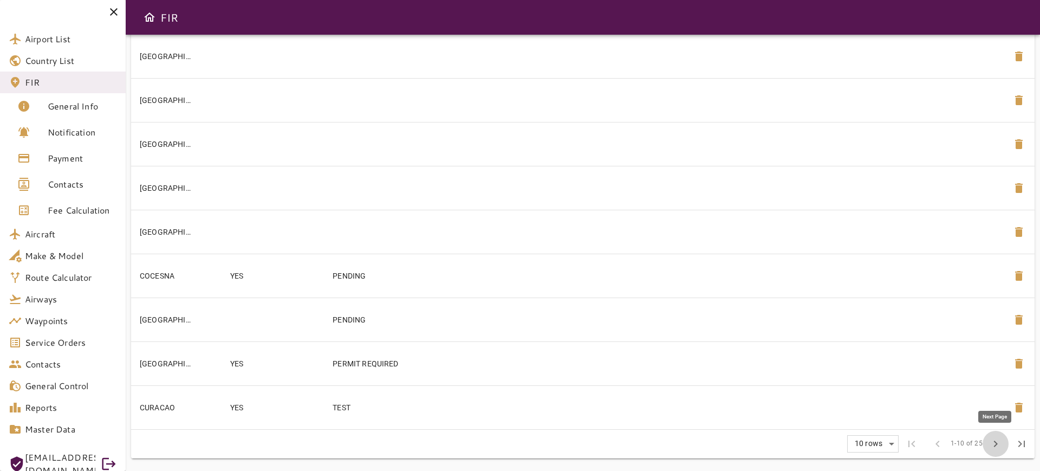
click at [998, 449] on span "chevron_right" at bounding box center [995, 443] width 13 height 13
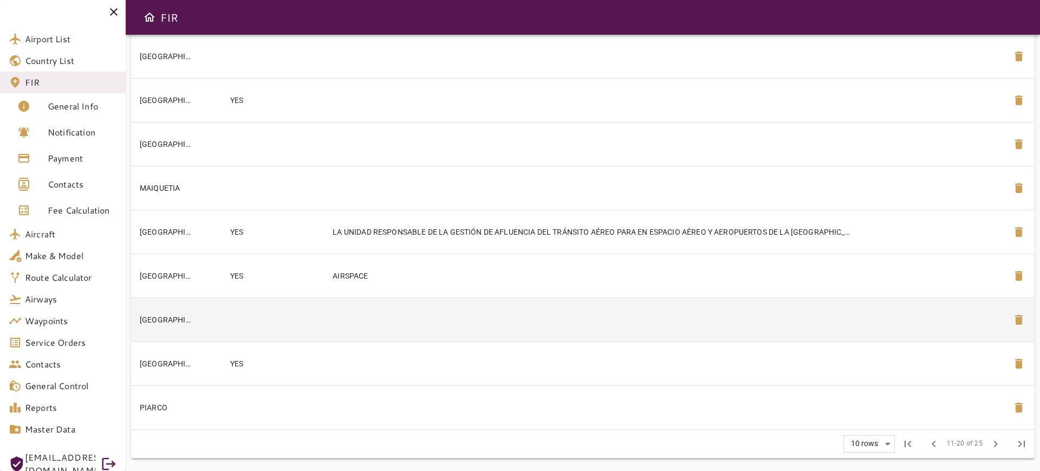
click at [247, 314] on td at bounding box center [272, 319] width 103 height 44
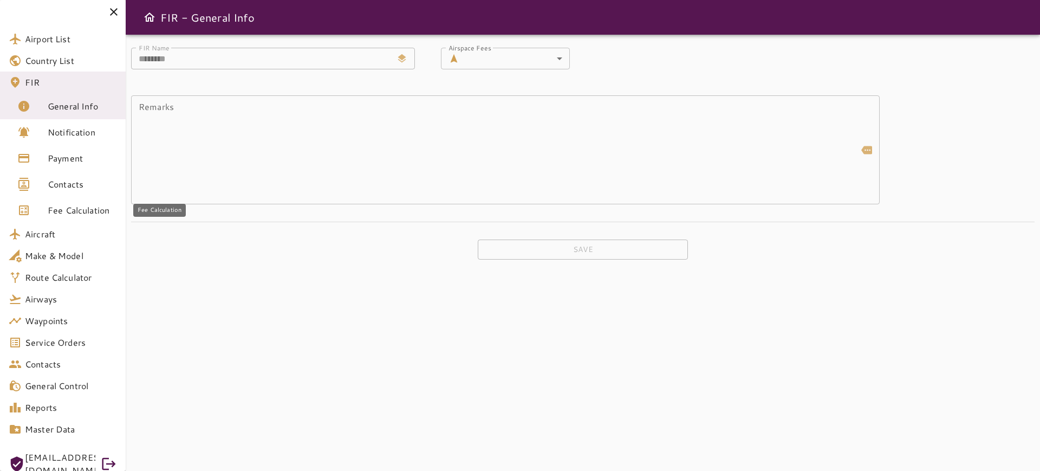
click at [76, 211] on span "Fee Calculation" at bounding box center [82, 210] width 69 height 13
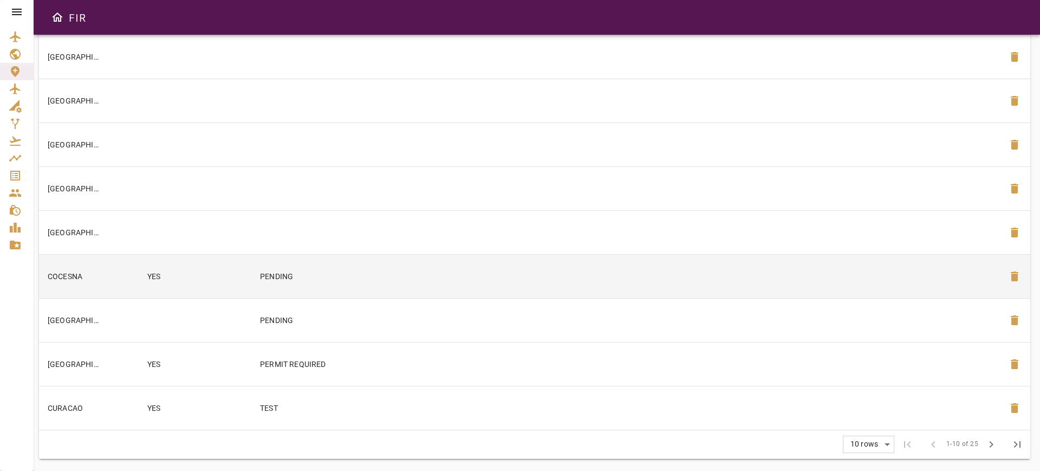
scroll to position [165, 0]
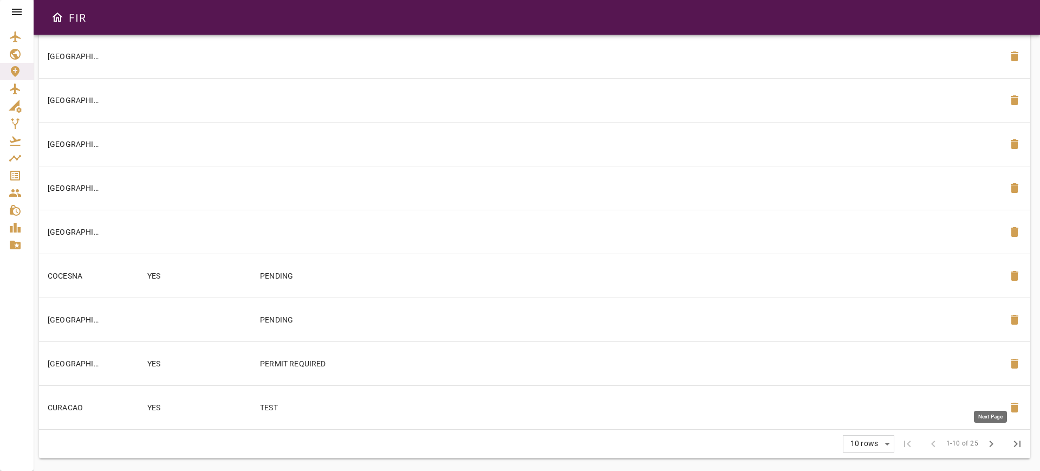
click at [999, 445] on button "chevron_right" at bounding box center [991, 444] width 26 height 26
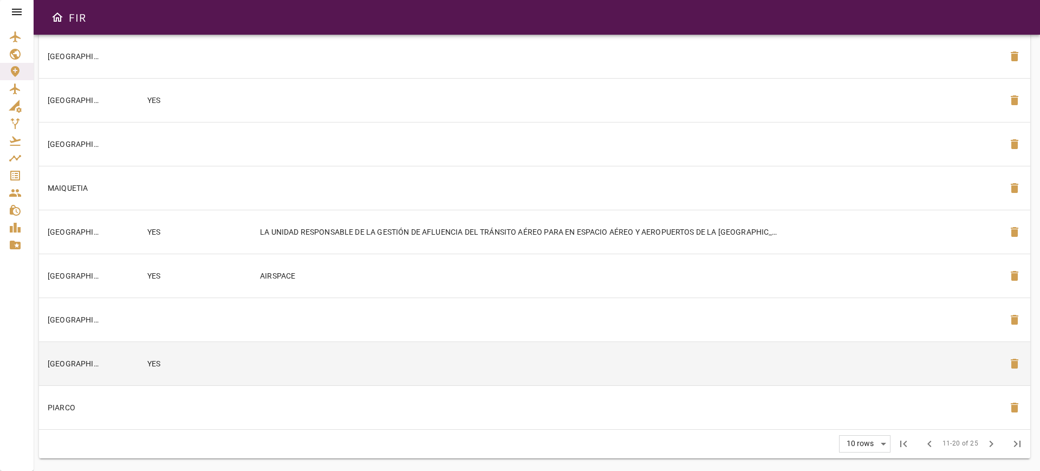
click at [249, 357] on td "YES" at bounding box center [195, 363] width 113 height 44
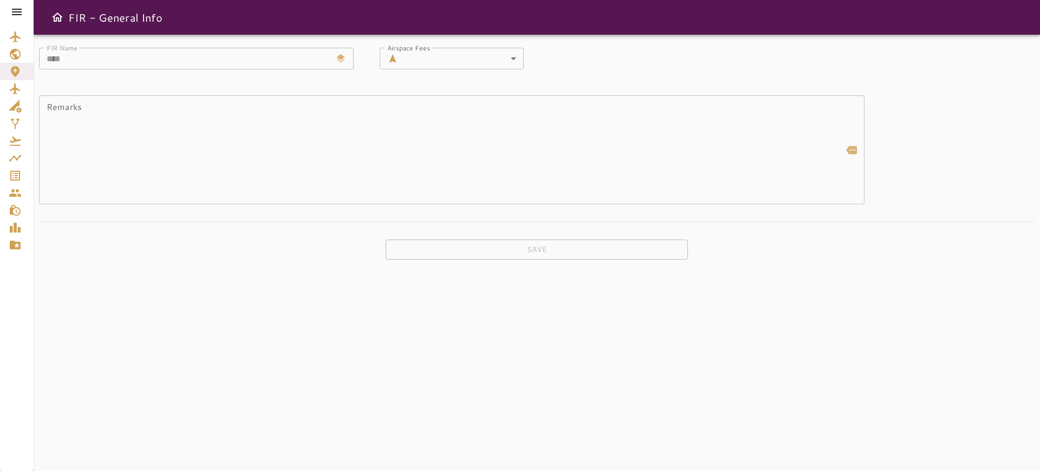
click at [17, 15] on icon at bounding box center [17, 12] width 10 height 6
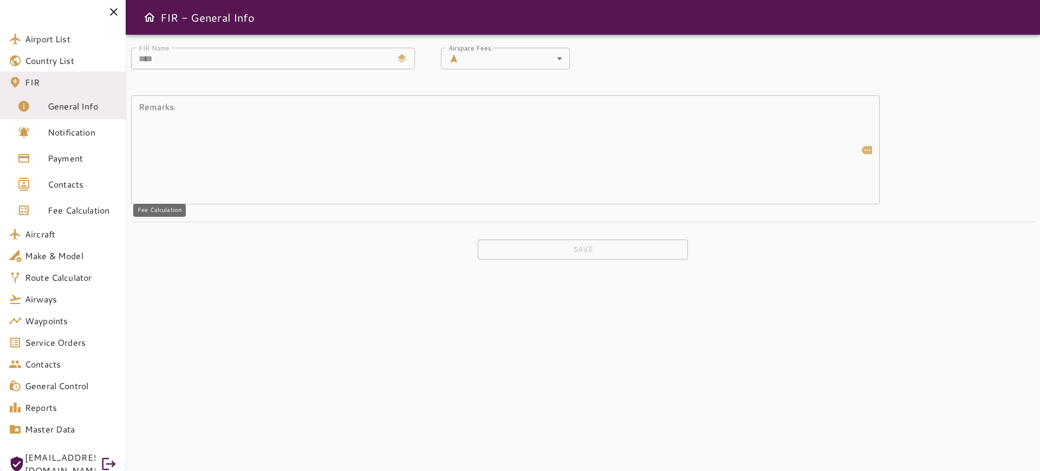
click at [70, 212] on span "Fee Calculation" at bounding box center [82, 210] width 69 height 13
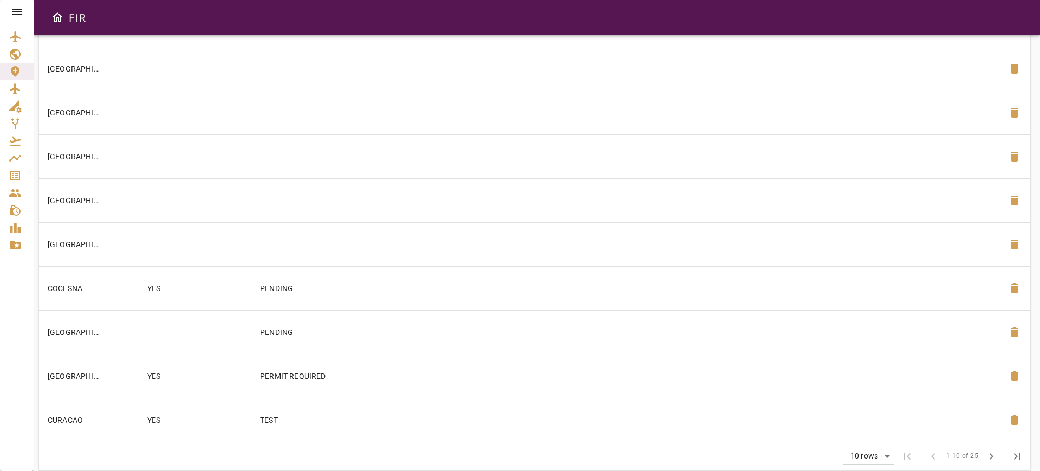
scroll to position [165, 0]
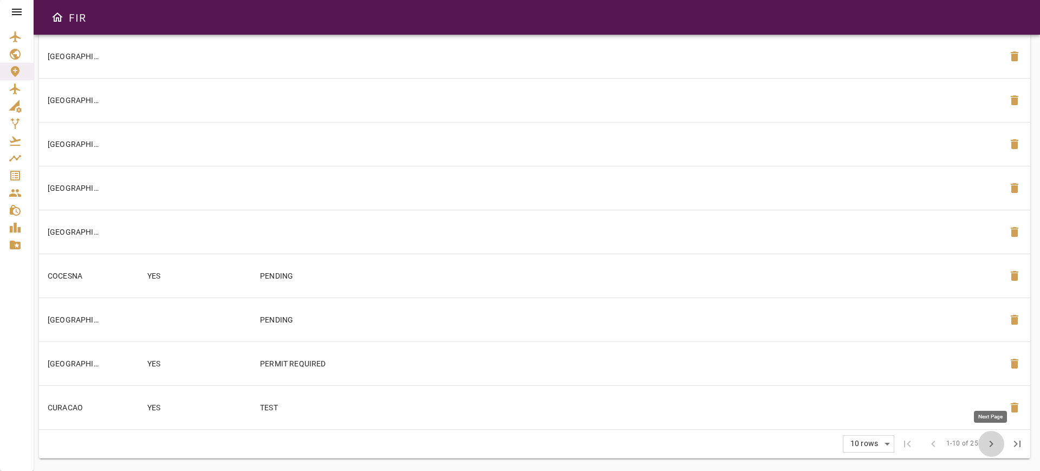
click at [992, 444] on span "chevron_right" at bounding box center [991, 443] width 13 height 13
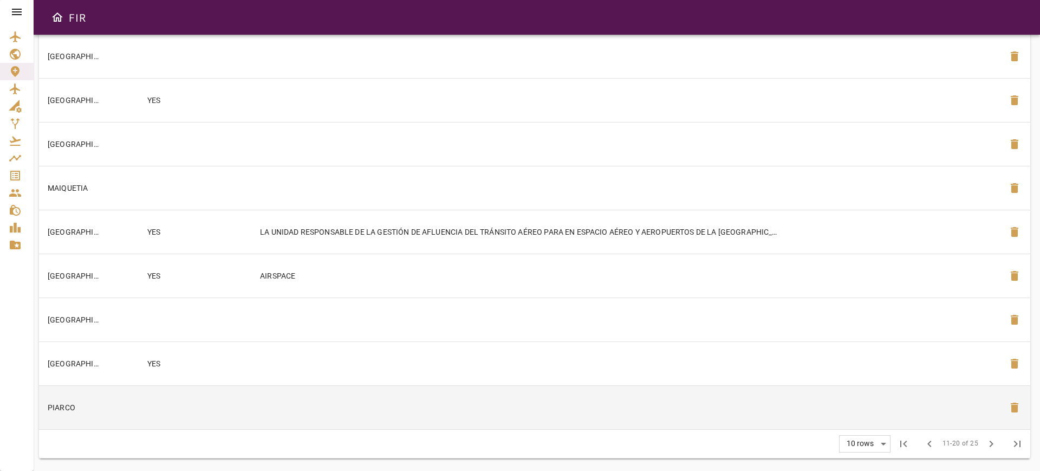
click at [185, 405] on td at bounding box center [195, 407] width 113 height 44
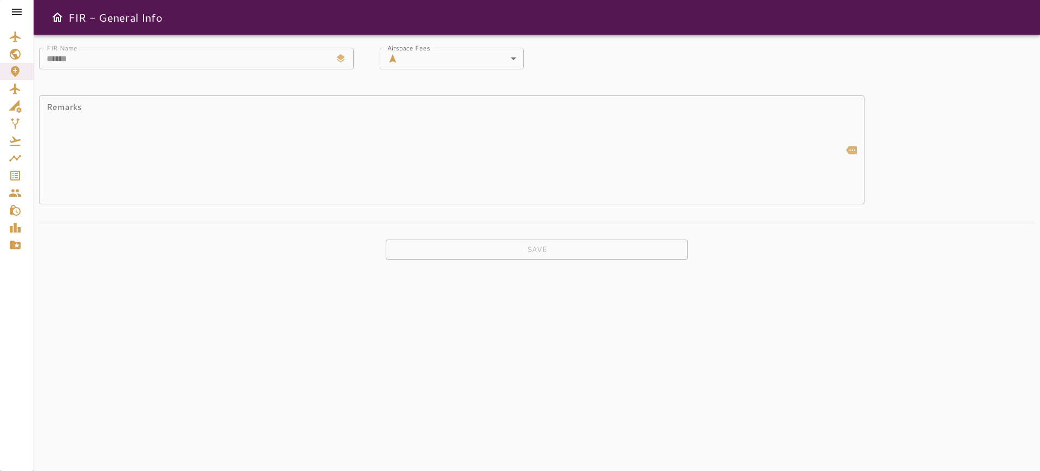
click at [12, 6] on icon at bounding box center [16, 11] width 13 height 13
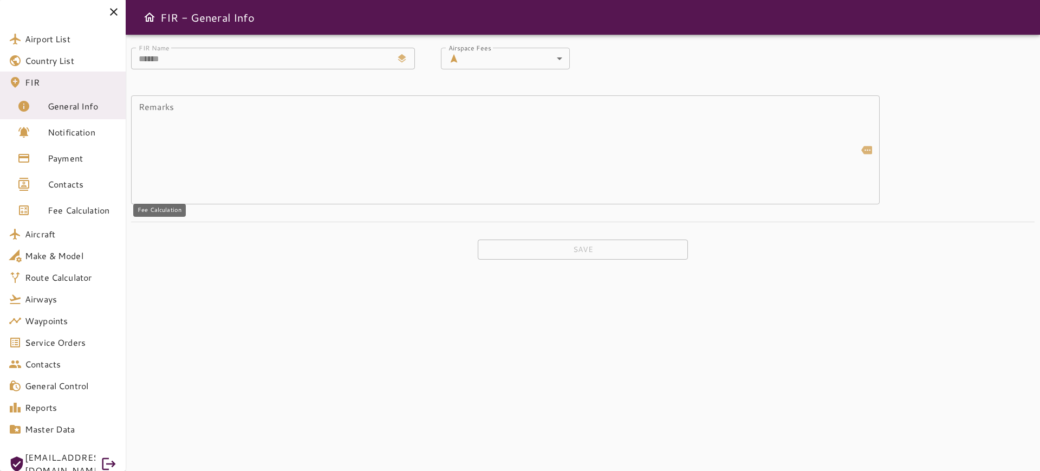
click at [84, 217] on link "Fee Calculation" at bounding box center [63, 210] width 126 height 26
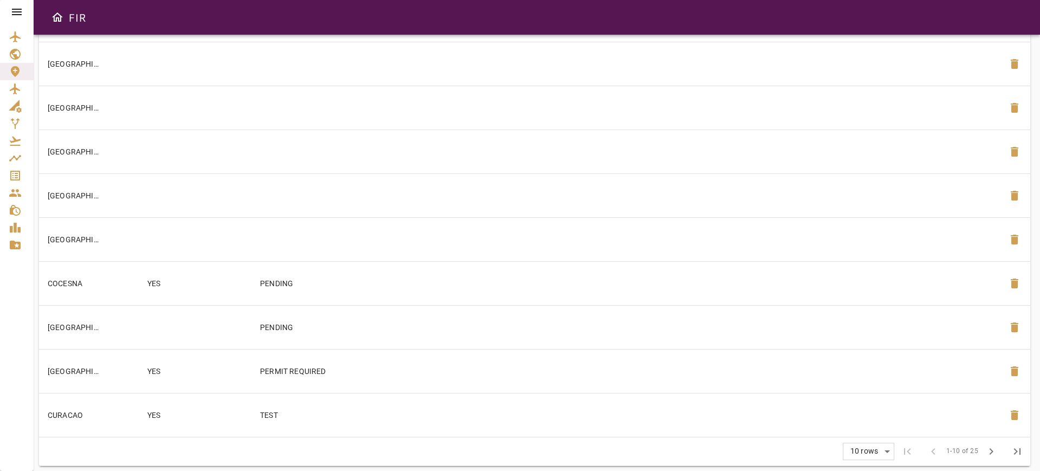
scroll to position [165, 0]
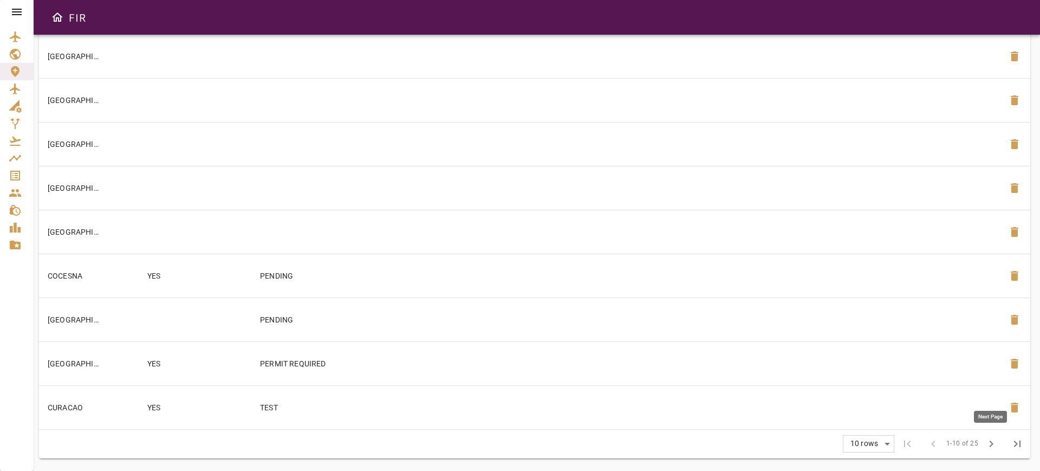
click at [990, 440] on span "chevron_right" at bounding box center [991, 443] width 13 height 13
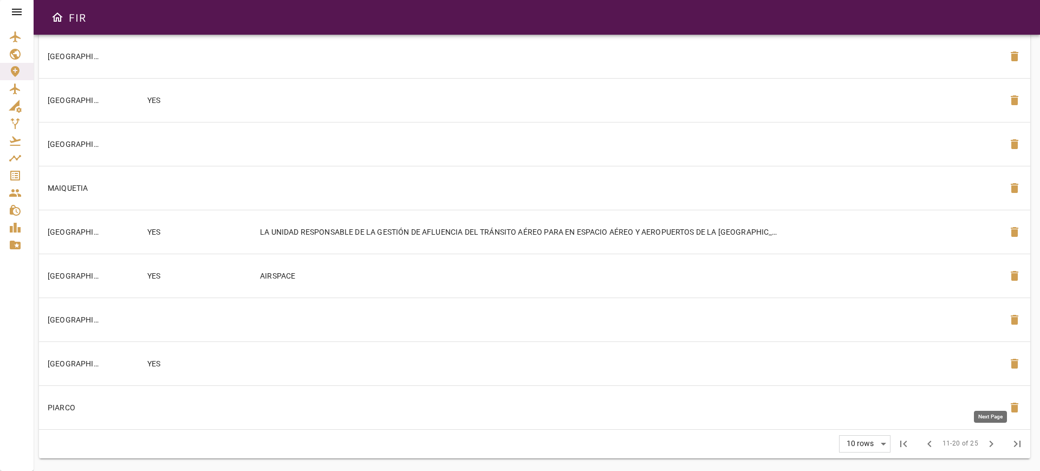
click at [986, 447] on span "chevron_right" at bounding box center [991, 443] width 13 height 13
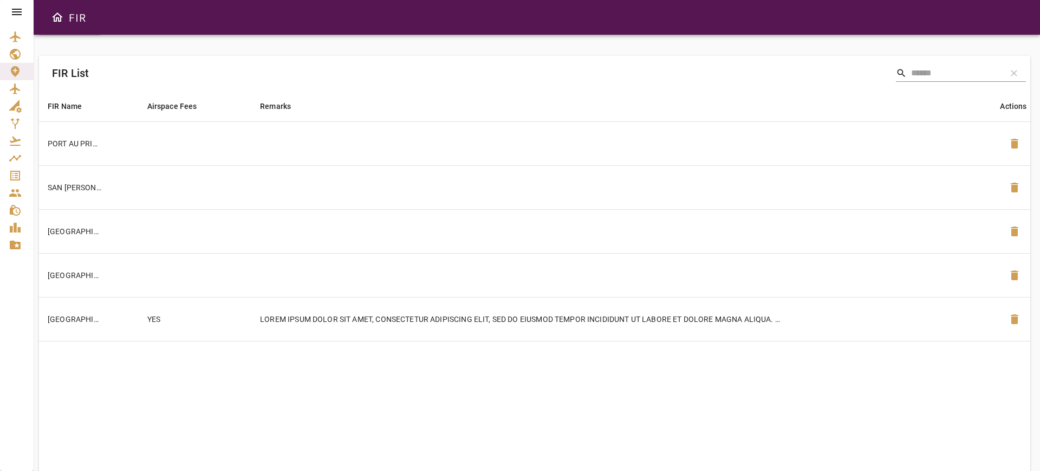
scroll to position [10, 0]
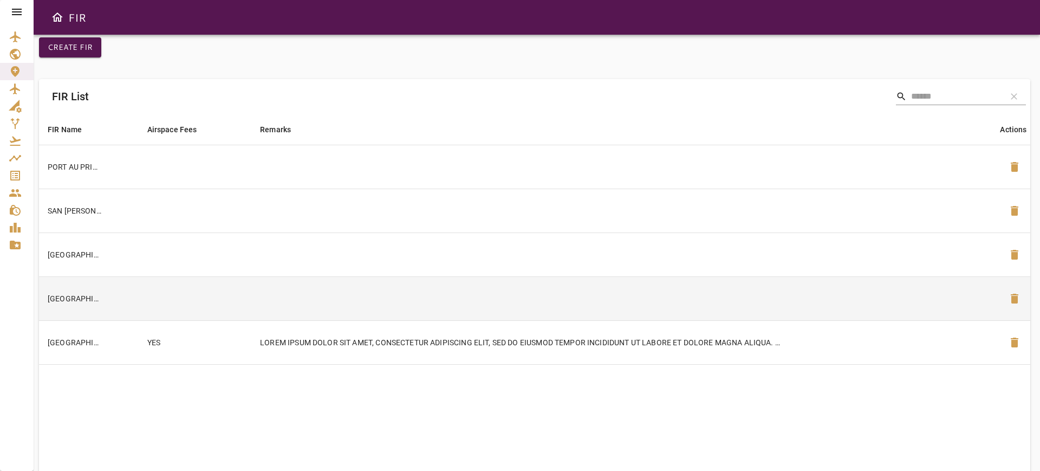
click at [160, 302] on td at bounding box center [195, 298] width 113 height 44
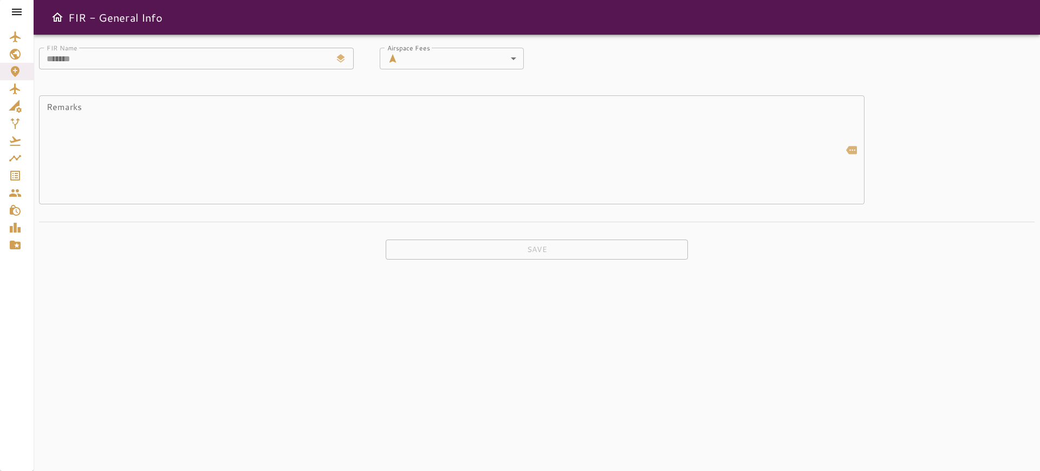
click at [15, 6] on icon at bounding box center [16, 11] width 13 height 13
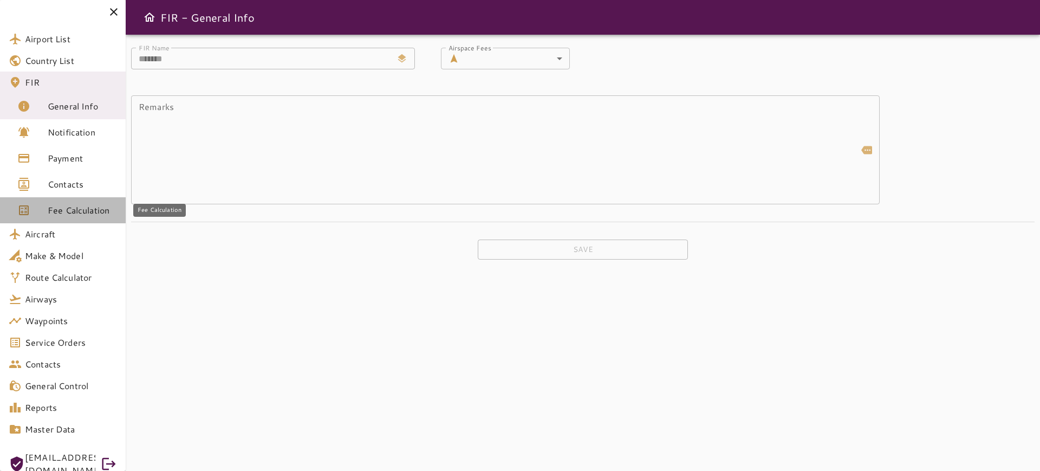
click at [78, 213] on span "Fee Calculation" at bounding box center [82, 210] width 69 height 13
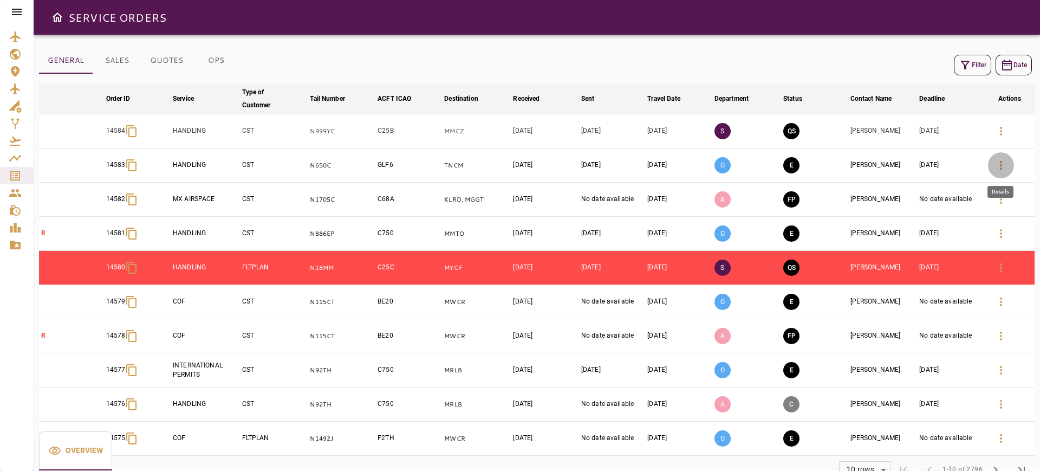
click at [995, 164] on icon "button" at bounding box center [1000, 165] width 13 height 13
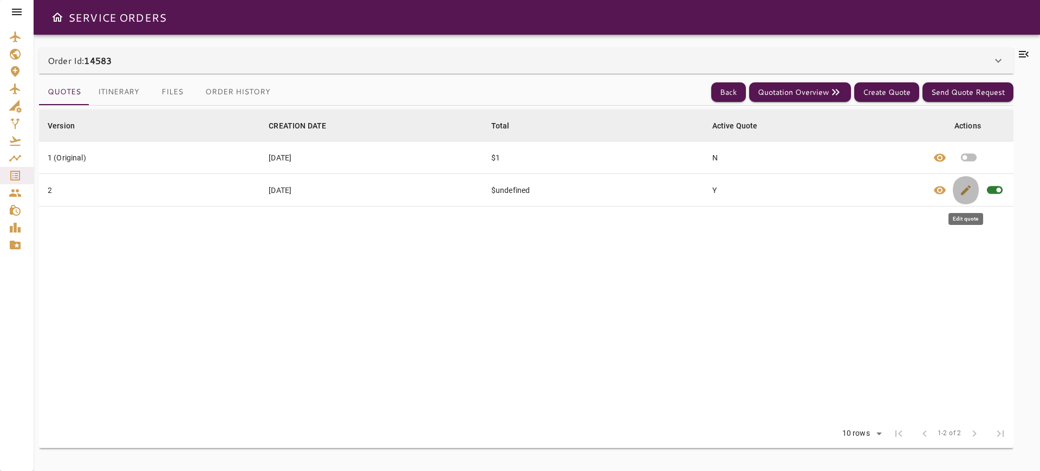
click at [959, 196] on button "edit" at bounding box center [966, 190] width 26 height 32
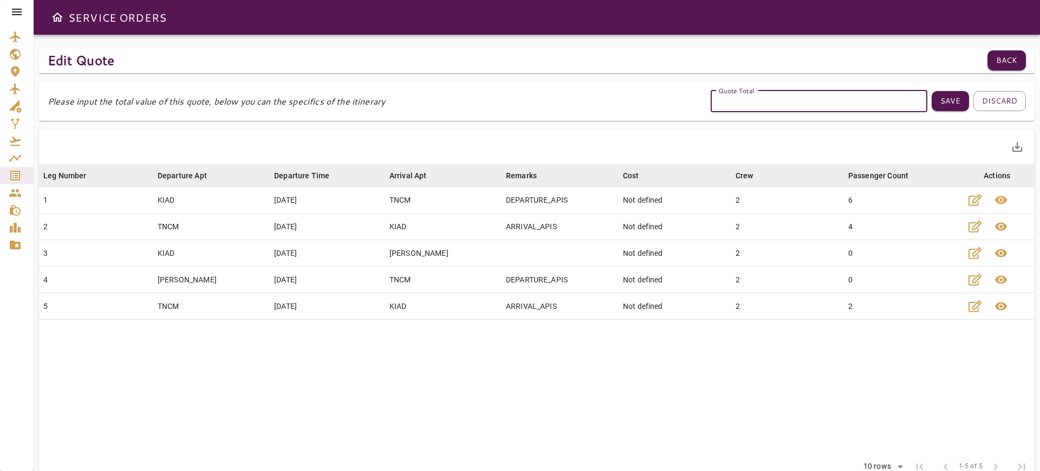
click at [813, 95] on input "Quote Total" at bounding box center [819, 101] width 217 height 22
type input "****"
click at [963, 100] on button "Save" at bounding box center [949, 101] width 37 height 20
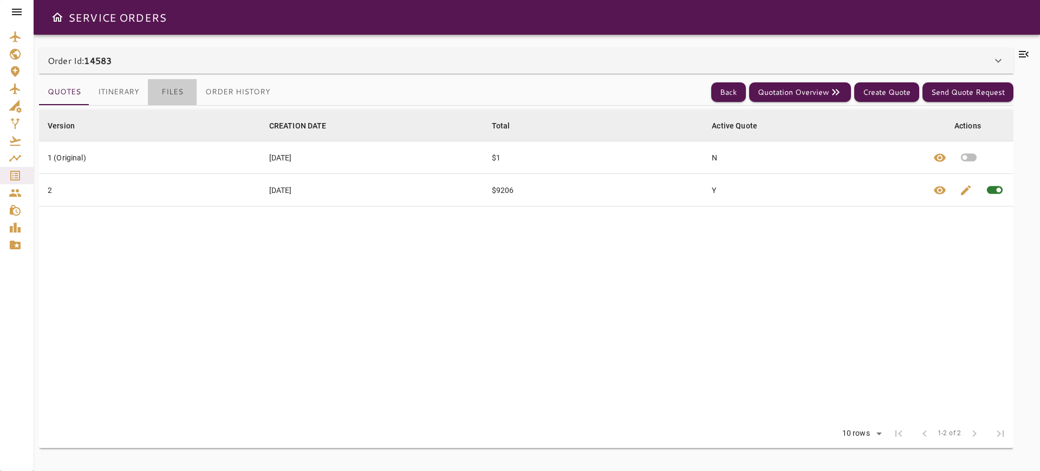
click at [165, 94] on button "Files" at bounding box center [172, 92] width 49 height 26
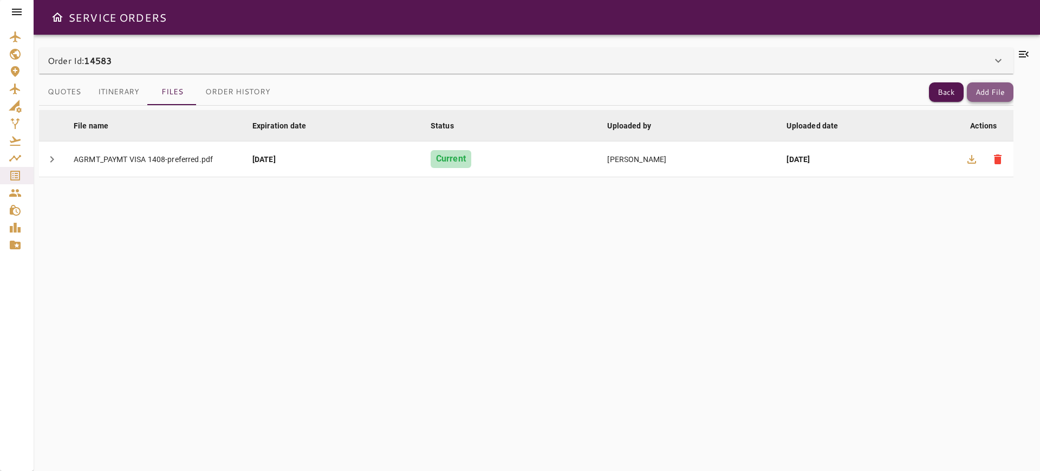
click at [997, 96] on button "Add File" at bounding box center [990, 92] width 47 height 20
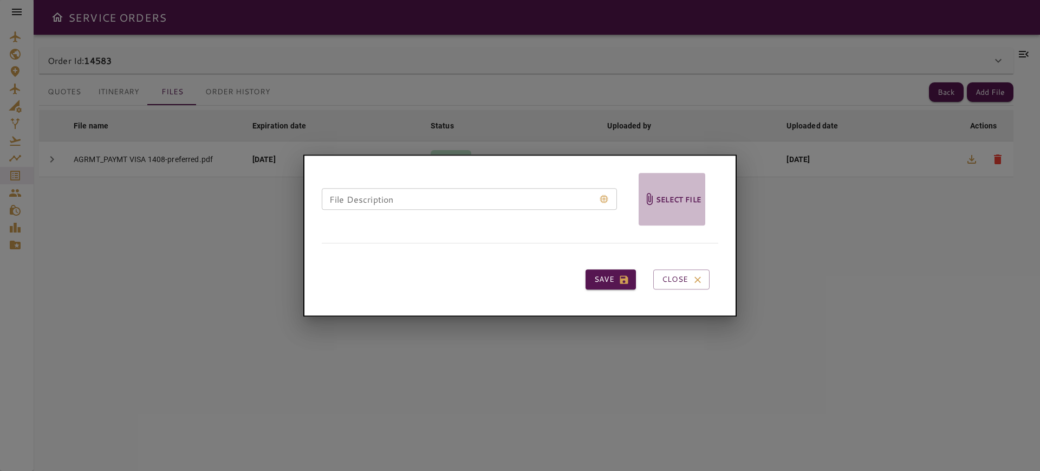
click at [661, 197] on h6 "Select file" at bounding box center [678, 199] width 45 height 12
click at [0, 0] on input "Select file" at bounding box center [0, 0] width 0 height 0
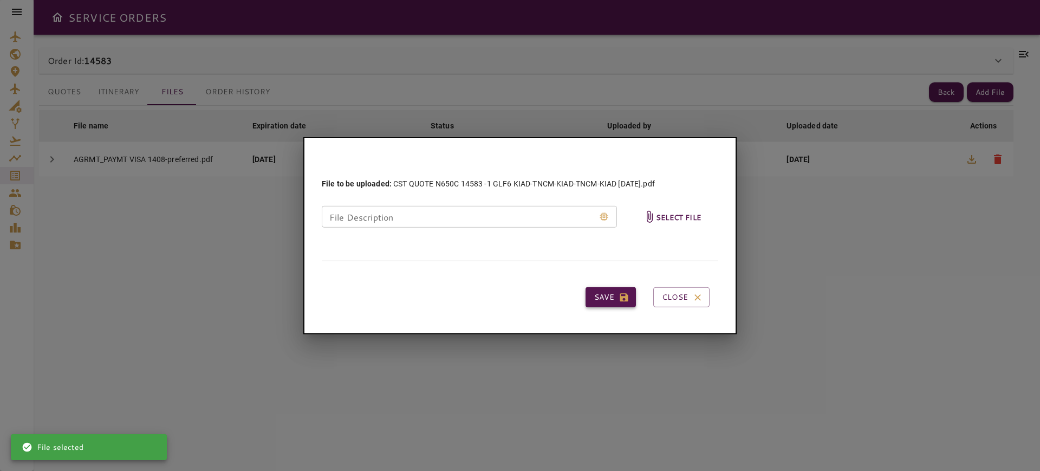
click at [618, 298] on icon "button" at bounding box center [623, 296] width 11 height 11
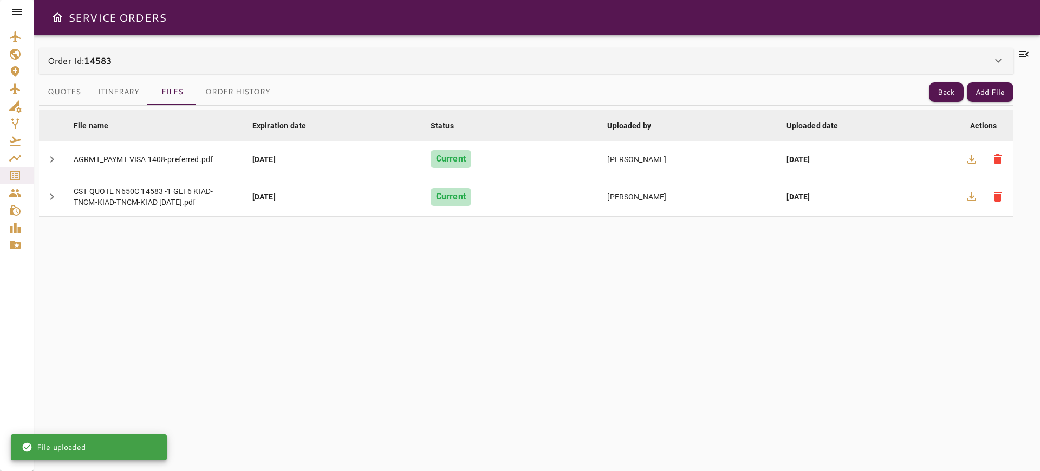
click at [1021, 56] on icon at bounding box center [1024, 54] width 10 height 6
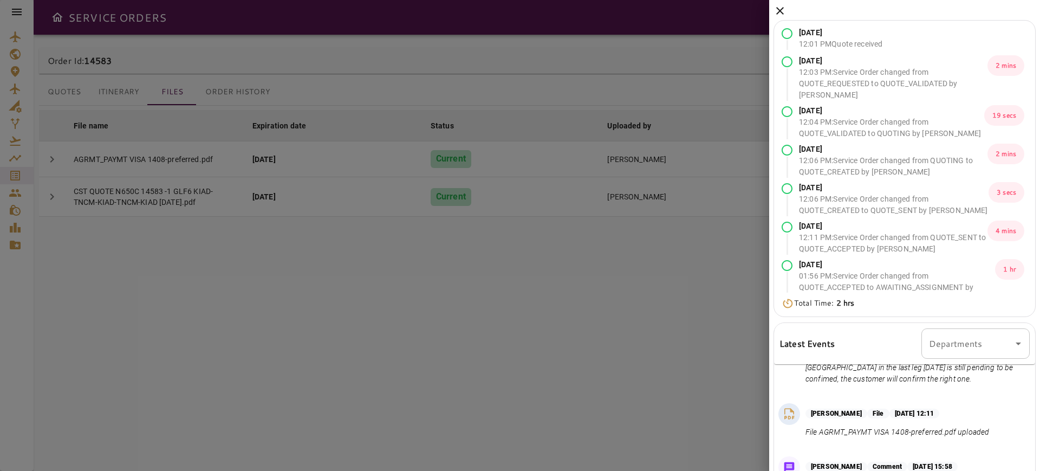
drag, startPoint x: 780, startPoint y: 6, endPoint x: 757, endPoint y: 18, distance: 26.4
click at [780, 6] on icon at bounding box center [779, 10] width 13 height 13
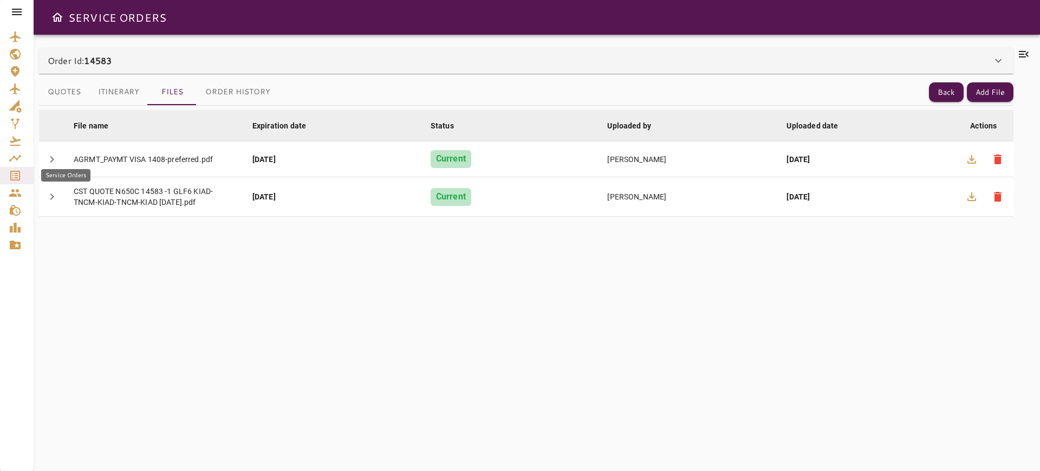
click at [16, 181] on icon "Service Orders" at bounding box center [15, 175] width 13 height 13
